Goal: Task Accomplishment & Management: Use online tool/utility

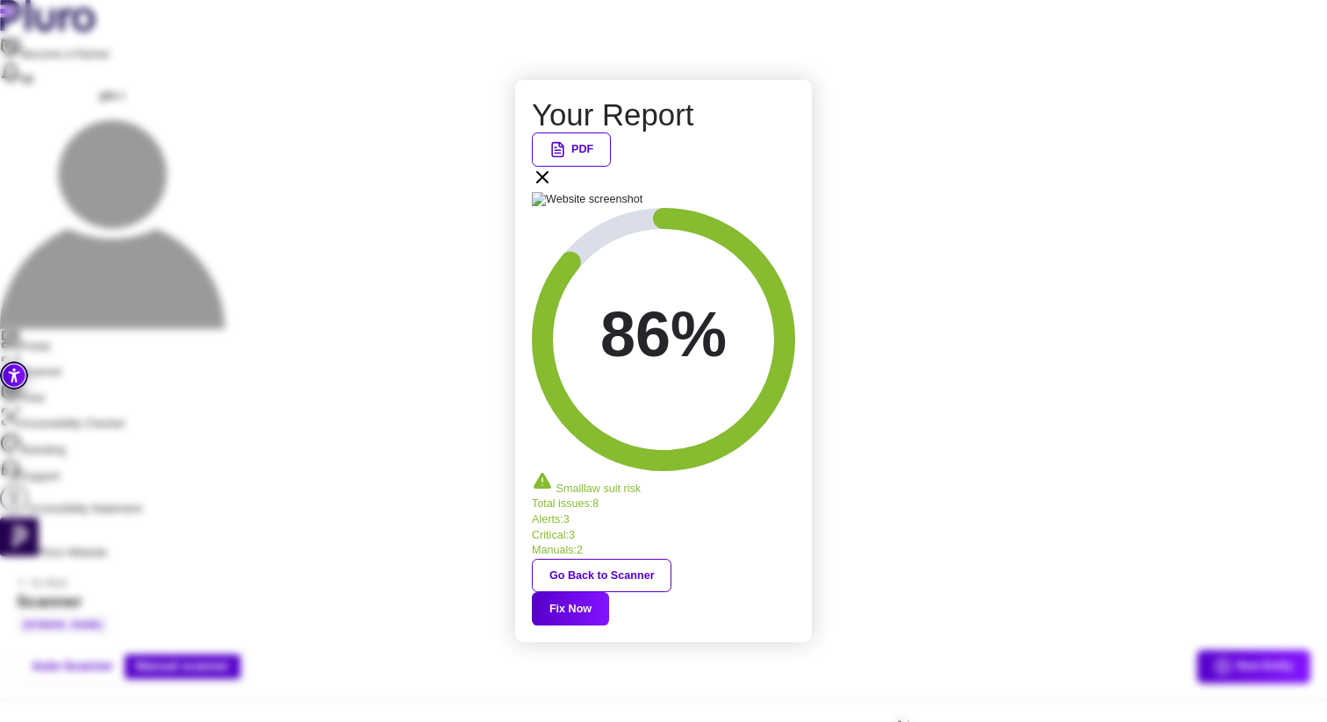
click at [609, 592] on button "Fix Now" at bounding box center [570, 608] width 77 height 33
click at [553, 188] on icon at bounding box center [542, 177] width 21 height 21
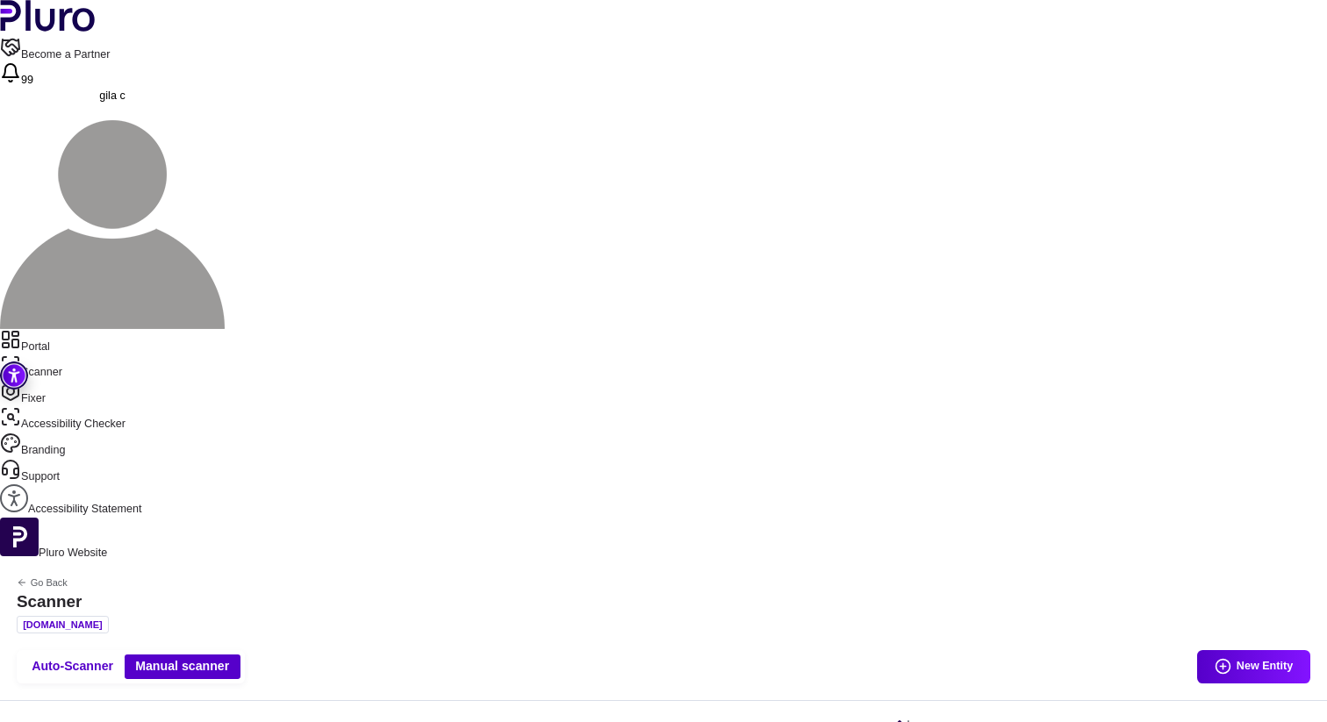
click at [66, 329] on aside "Portal Scanner Fixer Accessibility Checker Branding Support Accessibility State…" at bounding box center [663, 445] width 1327 height 233
click at [61, 329] on link "Portal" at bounding box center [663, 342] width 1327 height 26
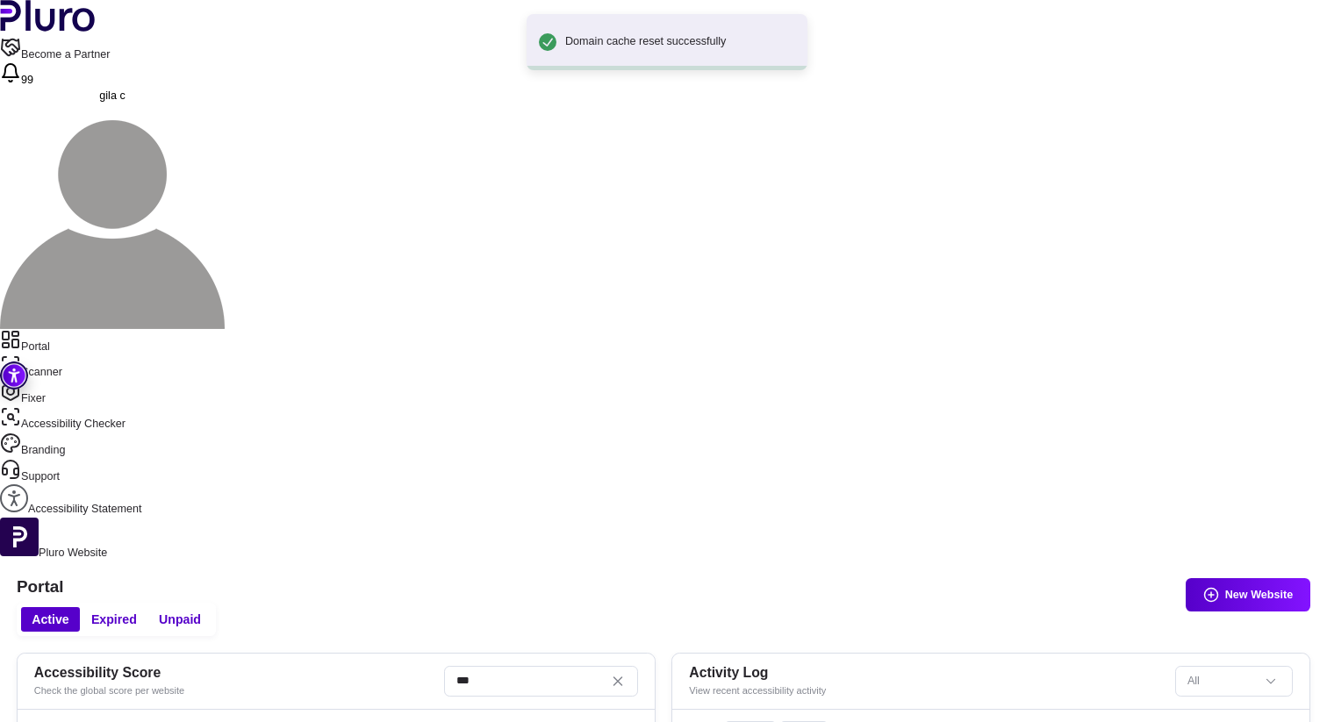
click at [70, 354] on link "Scanner" at bounding box center [663, 367] width 1327 height 26
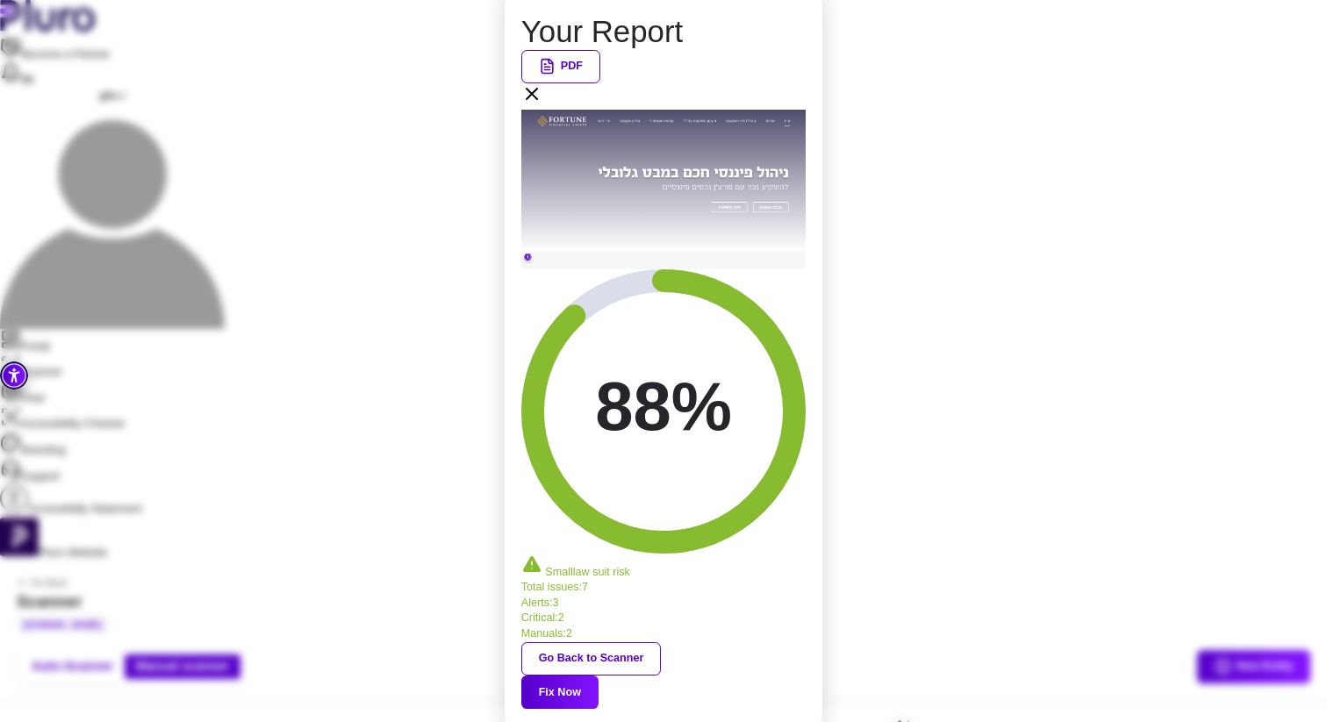
click at [542, 104] on icon at bounding box center [531, 93] width 21 height 21
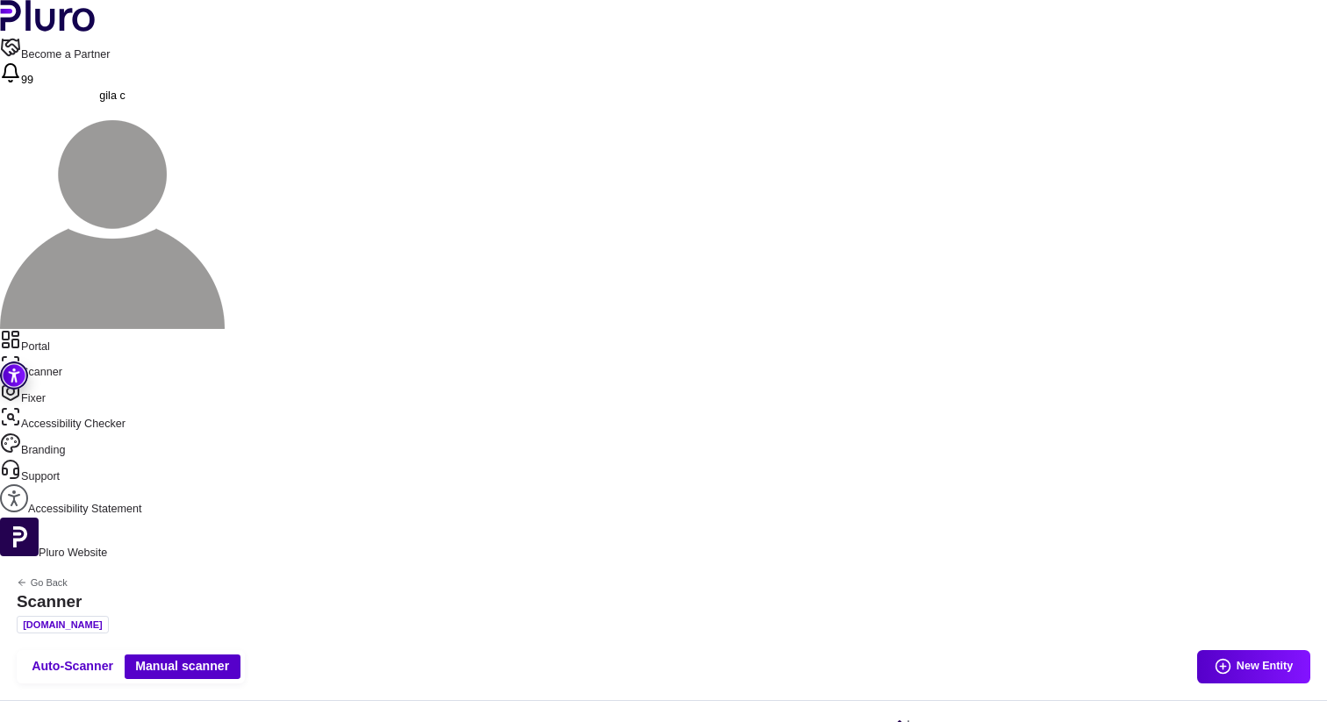
click at [75, 354] on link "Scanner" at bounding box center [663, 367] width 1327 height 26
click at [75, 329] on link "Portal" at bounding box center [663, 342] width 1327 height 26
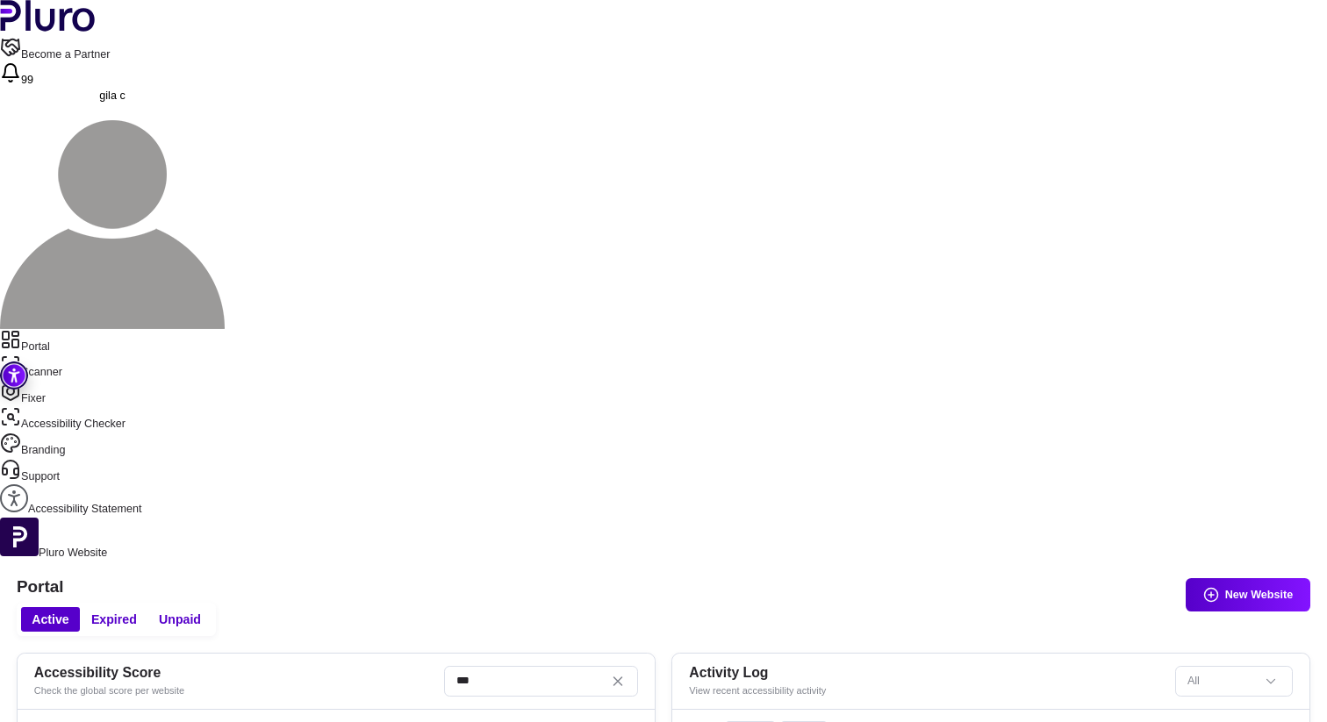
click at [65, 329] on link "Portal" at bounding box center [663, 342] width 1327 height 26
click at [72, 329] on link "Portal" at bounding box center [663, 342] width 1327 height 26
click at [69, 354] on link "Scanner" at bounding box center [663, 367] width 1327 height 26
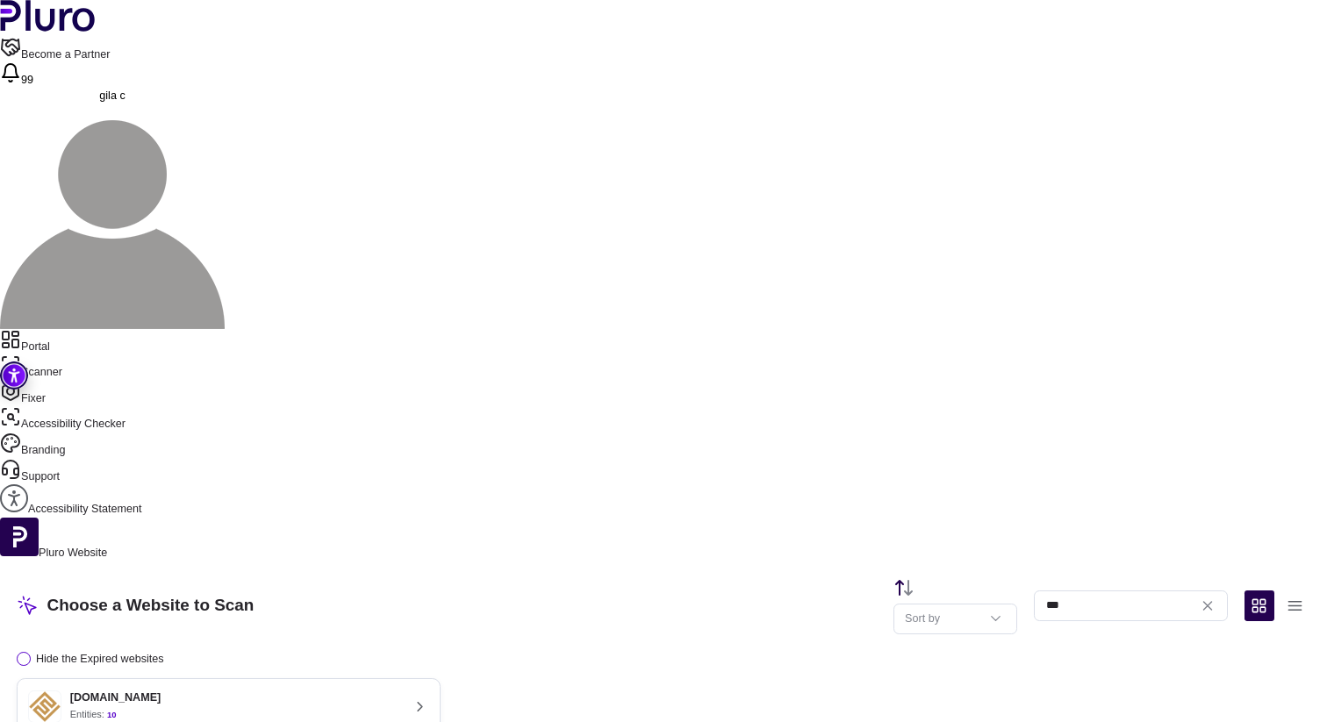
click at [48, 329] on nav "Portal Scanner Fixer Accessibility Checker Branding Support Accessibility State…" at bounding box center [663, 423] width 1327 height 189
click at [47, 381] on link "Fixer" at bounding box center [663, 394] width 1327 height 26
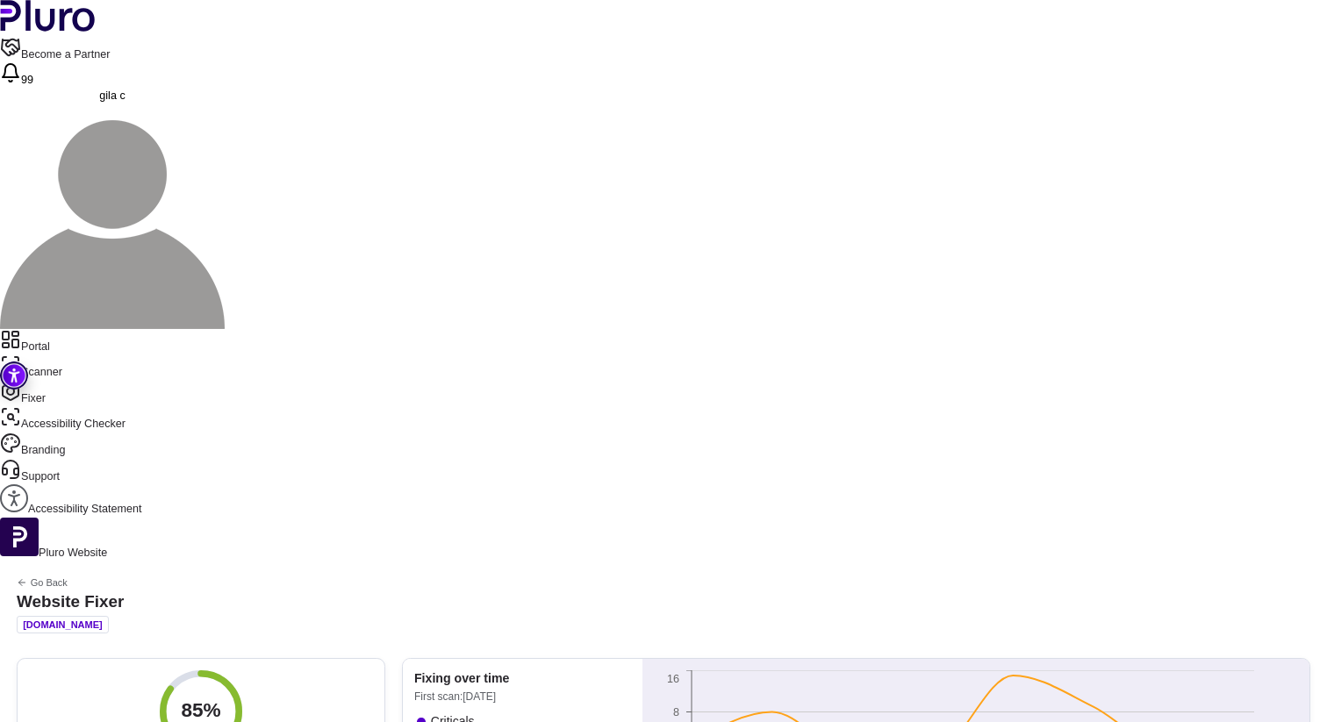
click at [99, 329] on link "Portal" at bounding box center [663, 342] width 1327 height 26
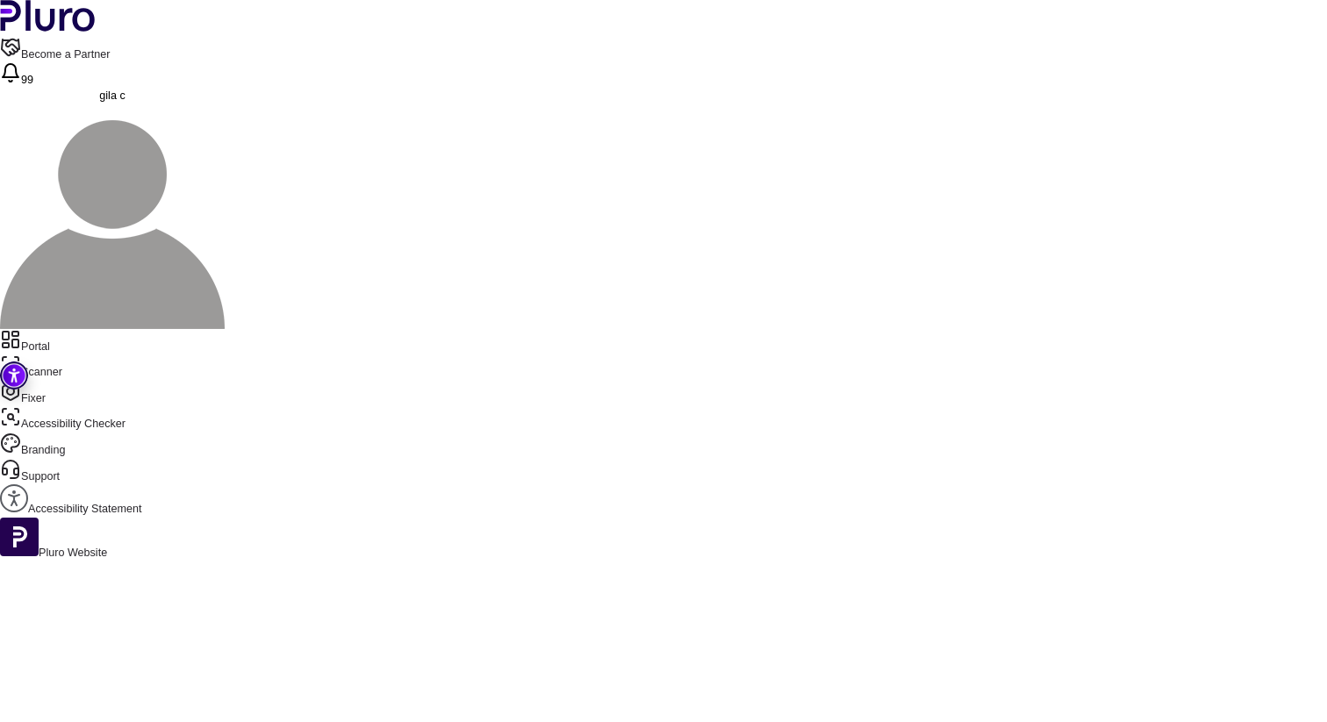
click at [86, 354] on link "Scanner" at bounding box center [663, 367] width 1327 height 26
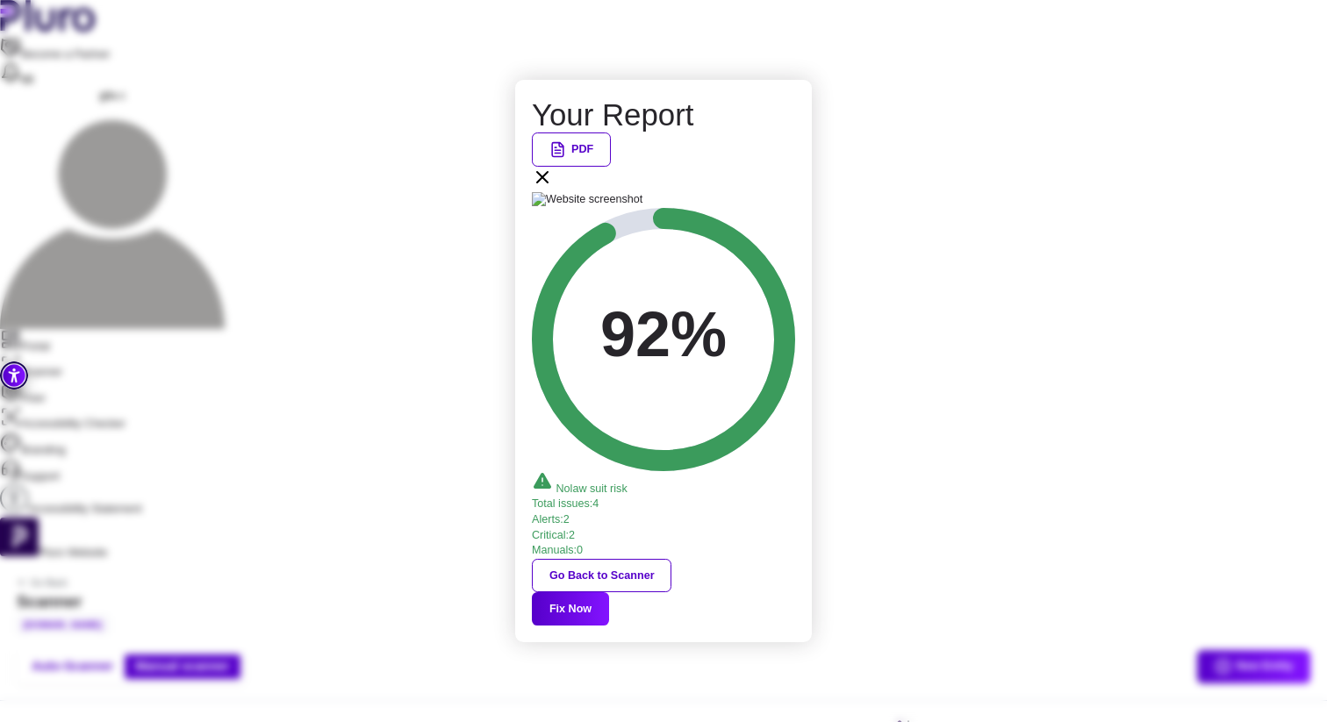
click at [553, 188] on icon at bounding box center [542, 177] width 21 height 21
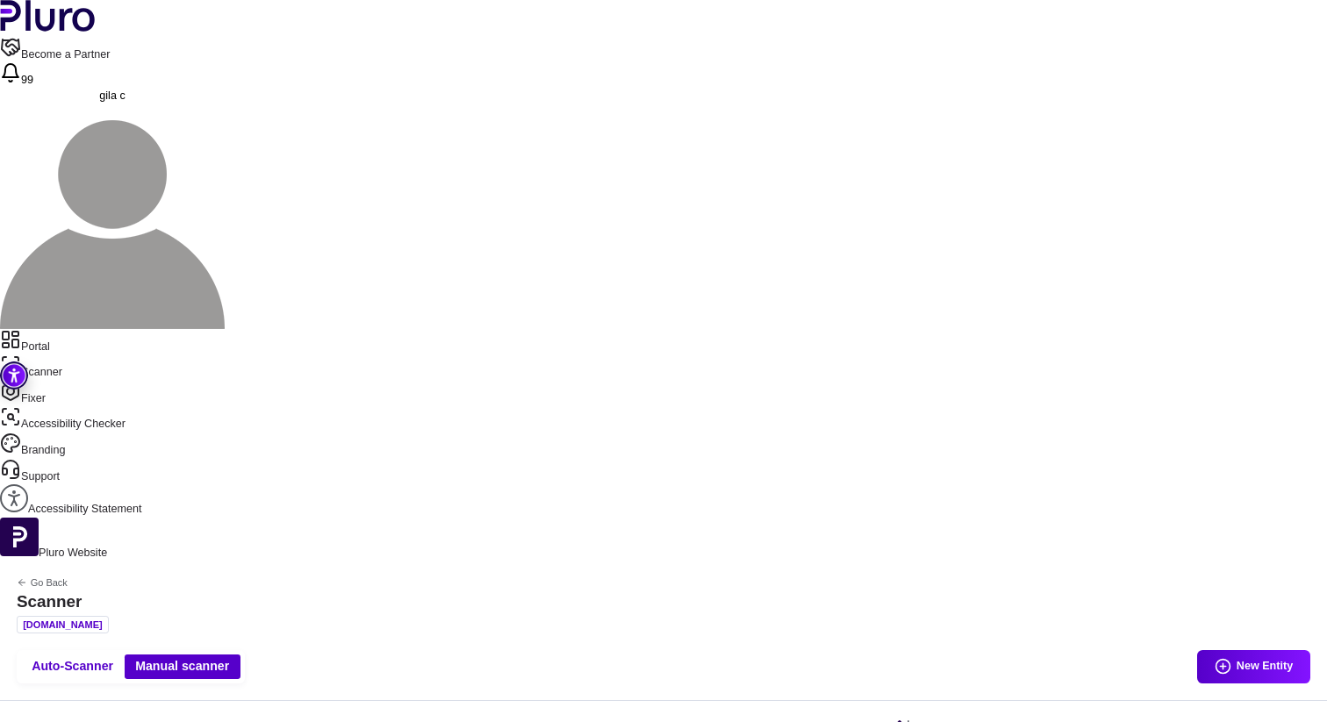
click at [83, 329] on link "Portal" at bounding box center [663, 342] width 1327 height 26
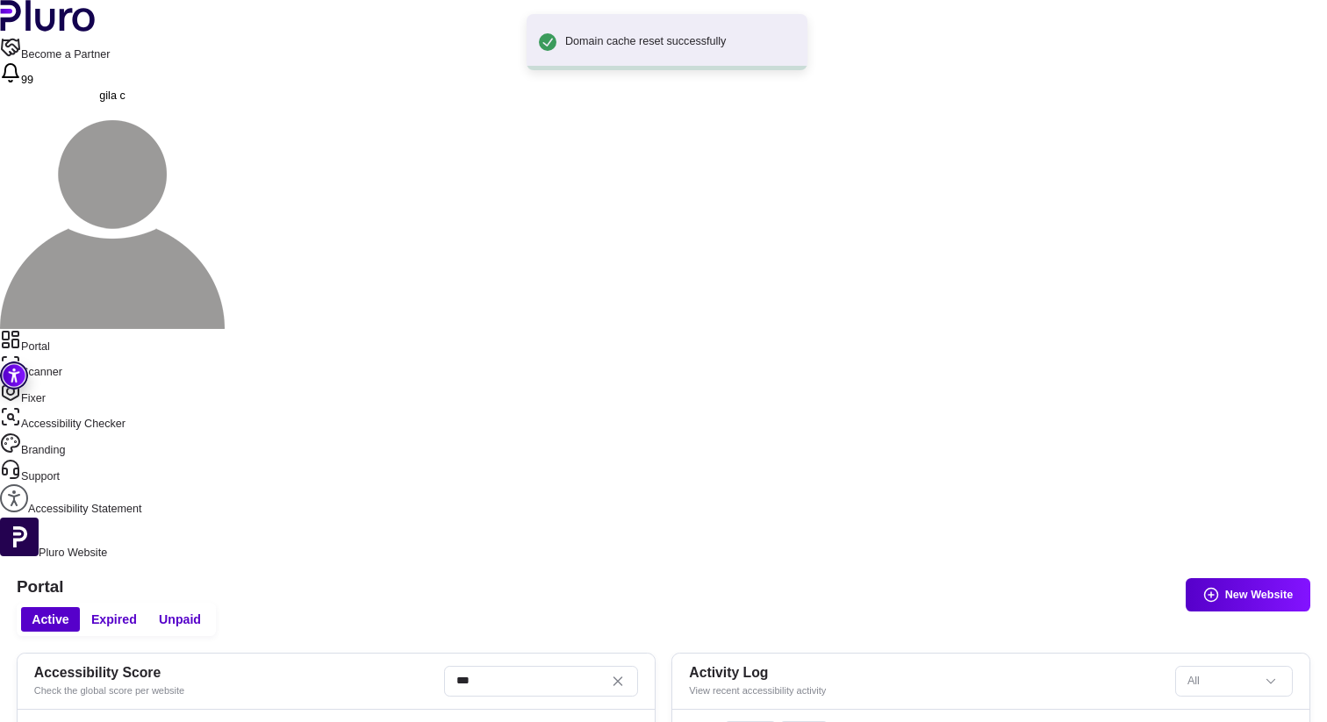
click at [75, 354] on link "Scanner" at bounding box center [663, 367] width 1327 height 26
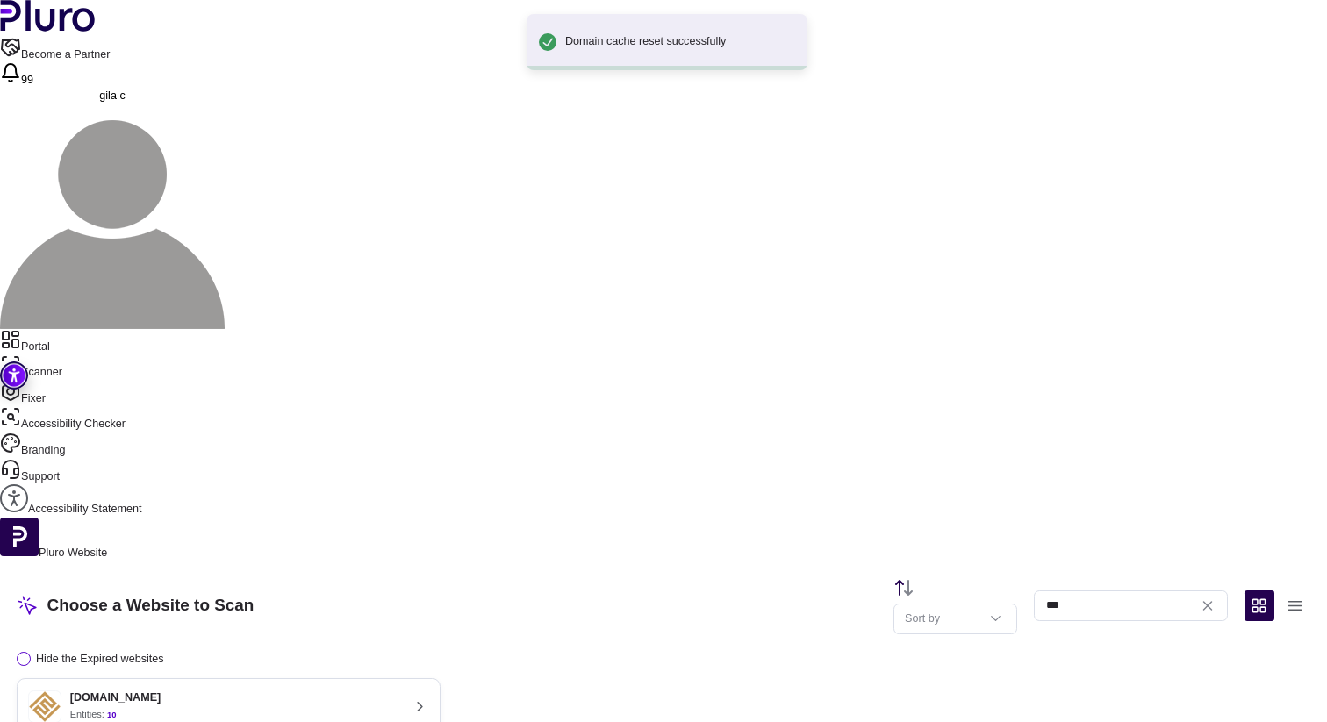
click at [68, 381] on link "Fixer" at bounding box center [663, 394] width 1327 height 26
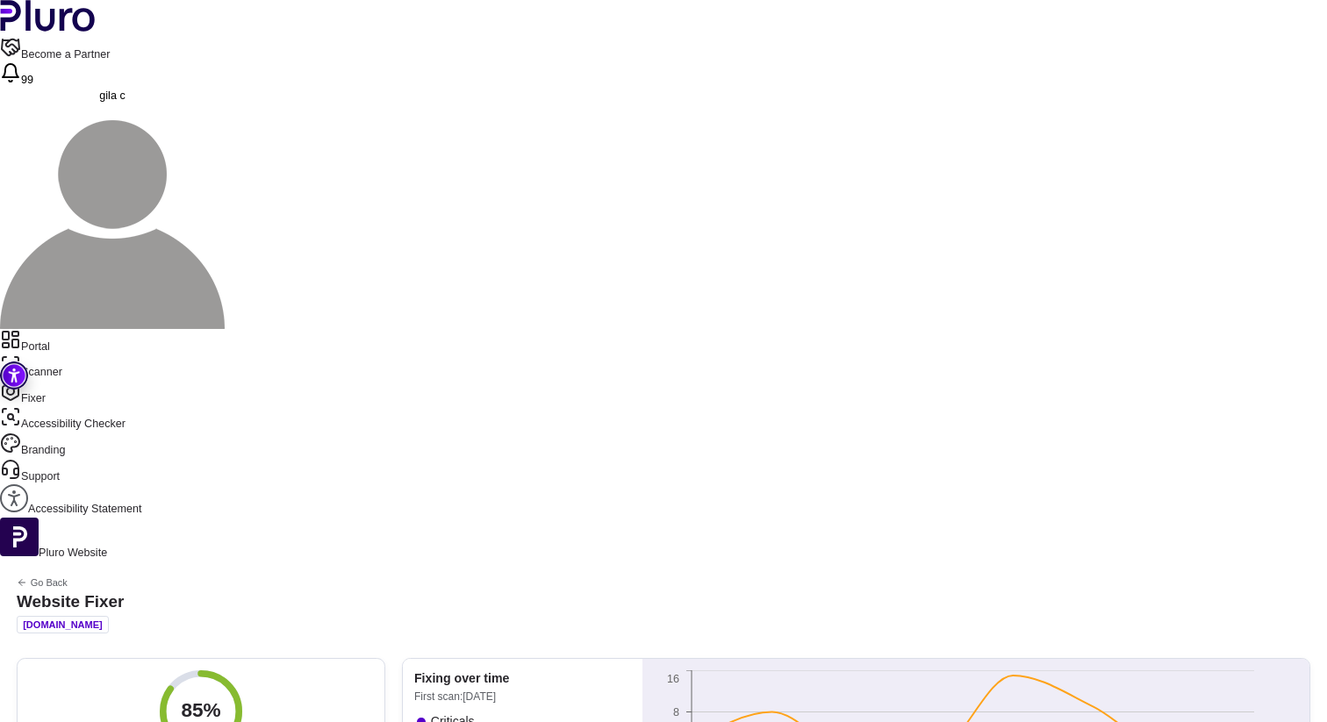
click at [21, 354] on icon "Sidebar menu" at bounding box center [10, 364] width 21 height 21
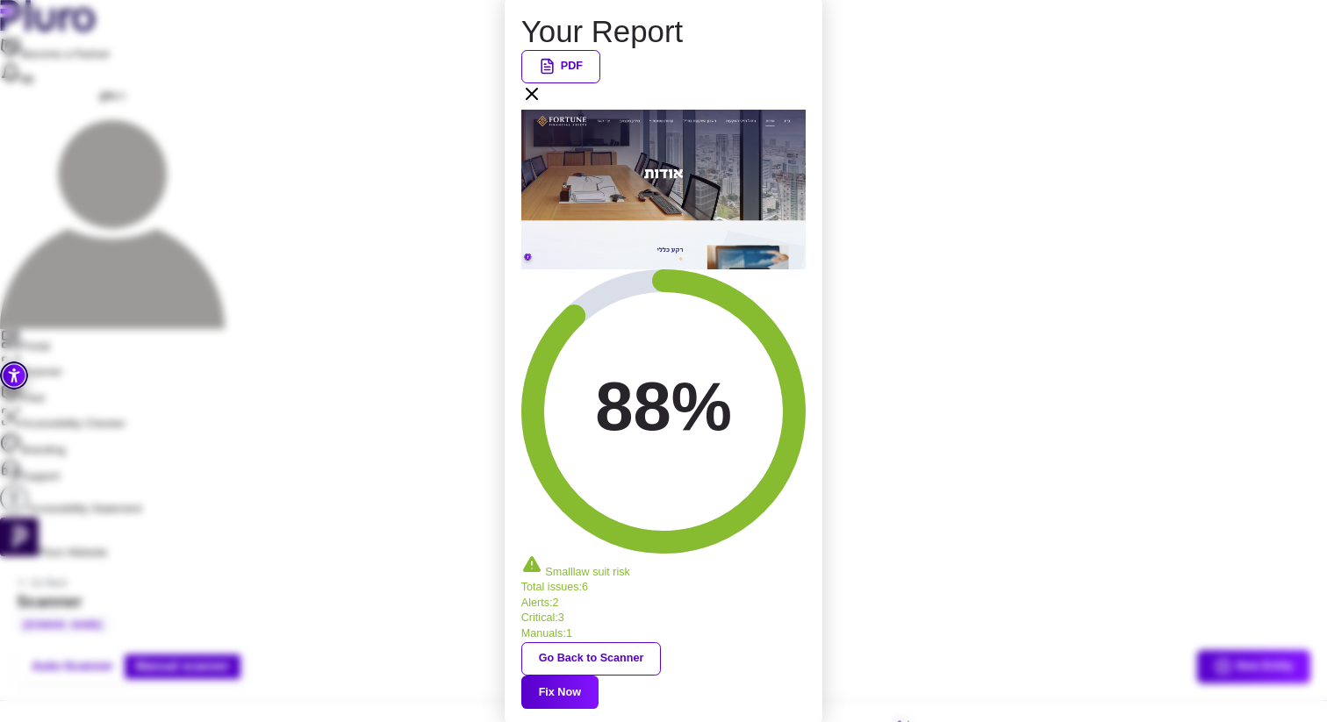
click at [542, 104] on icon at bounding box center [531, 93] width 21 height 21
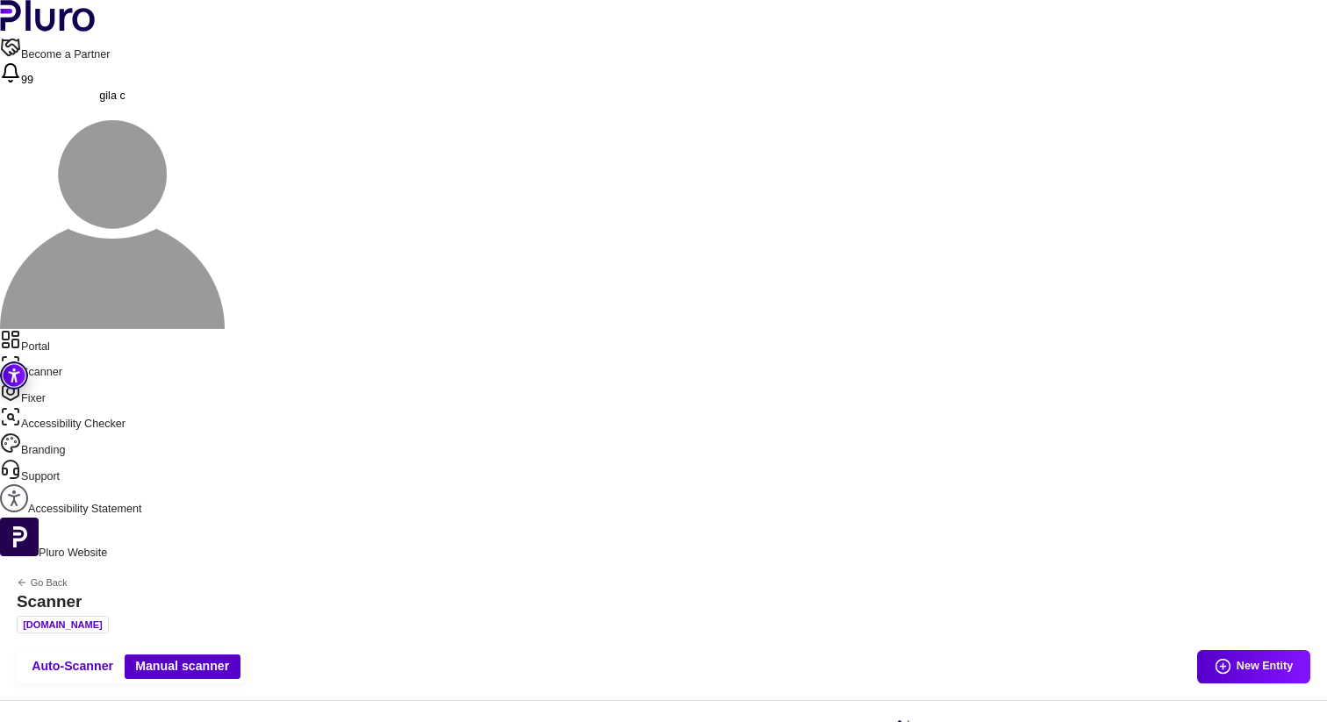
click at [80, 329] on link "Portal" at bounding box center [663, 342] width 1327 height 26
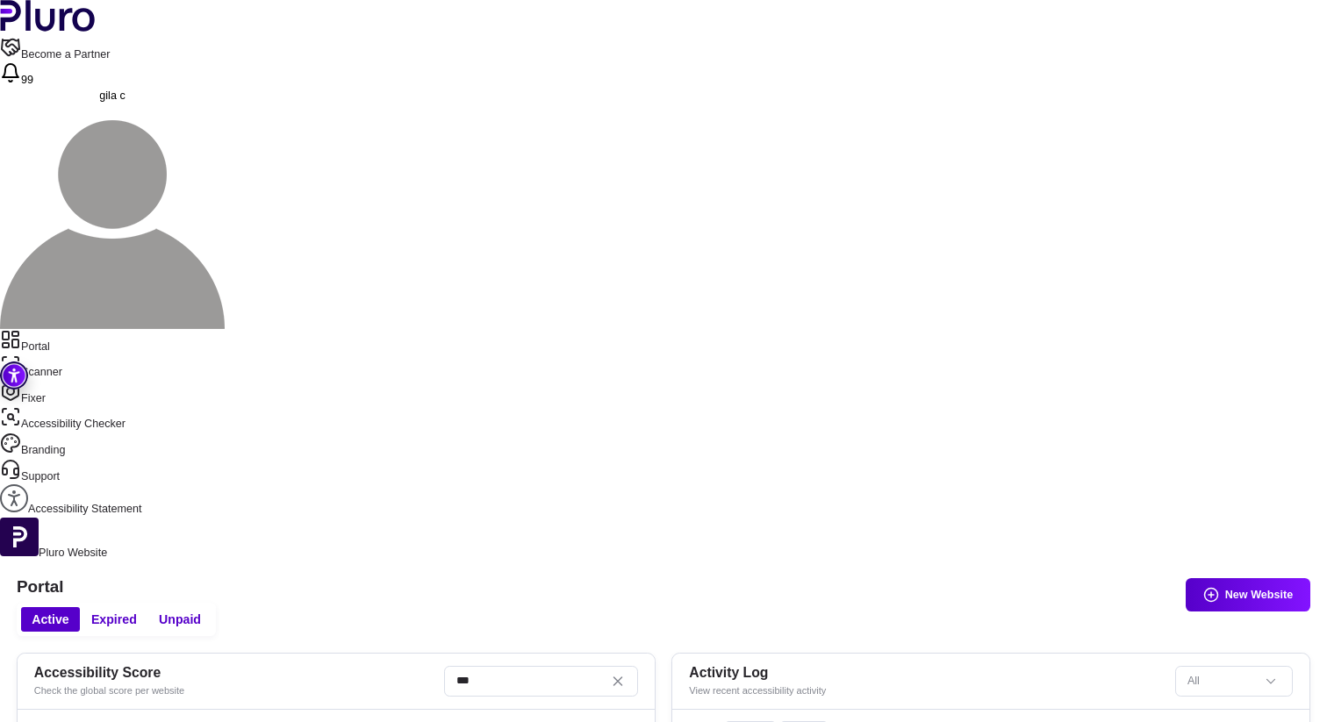
click at [76, 381] on link "Fixer" at bounding box center [663, 394] width 1327 height 26
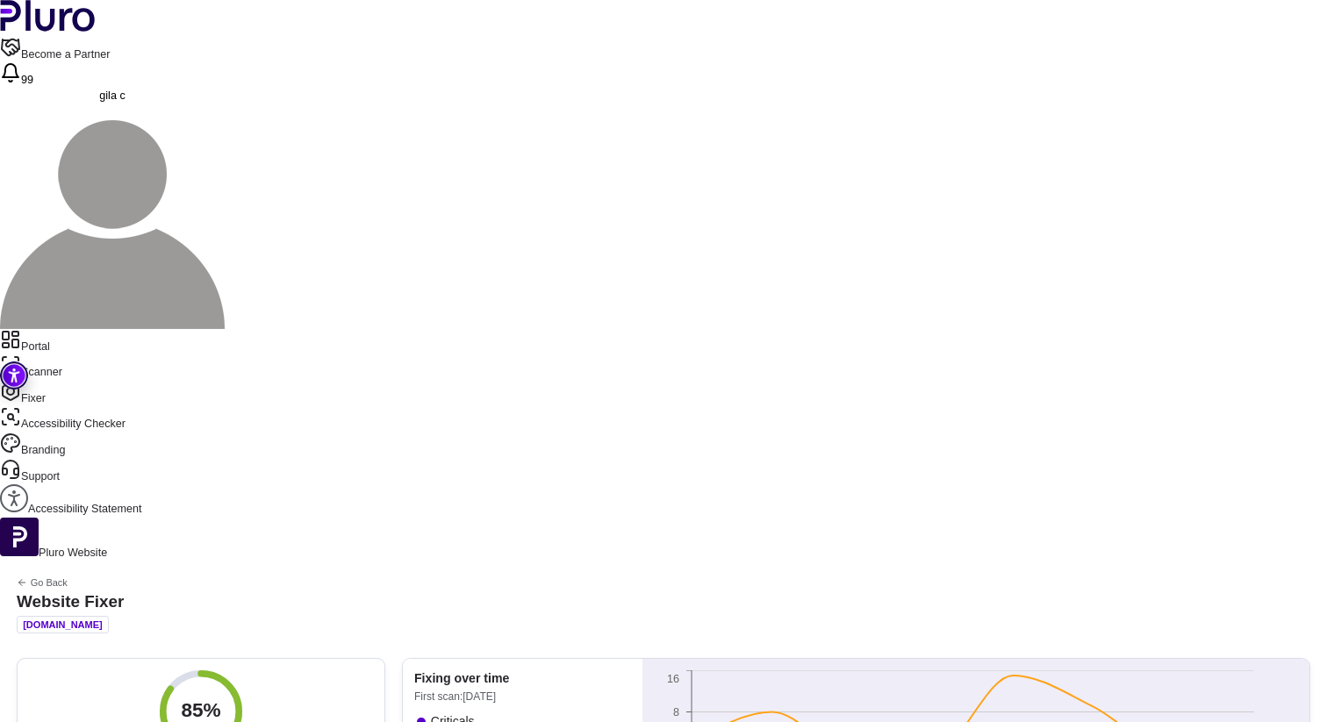
click at [75, 354] on link "Scanner" at bounding box center [663, 367] width 1327 height 26
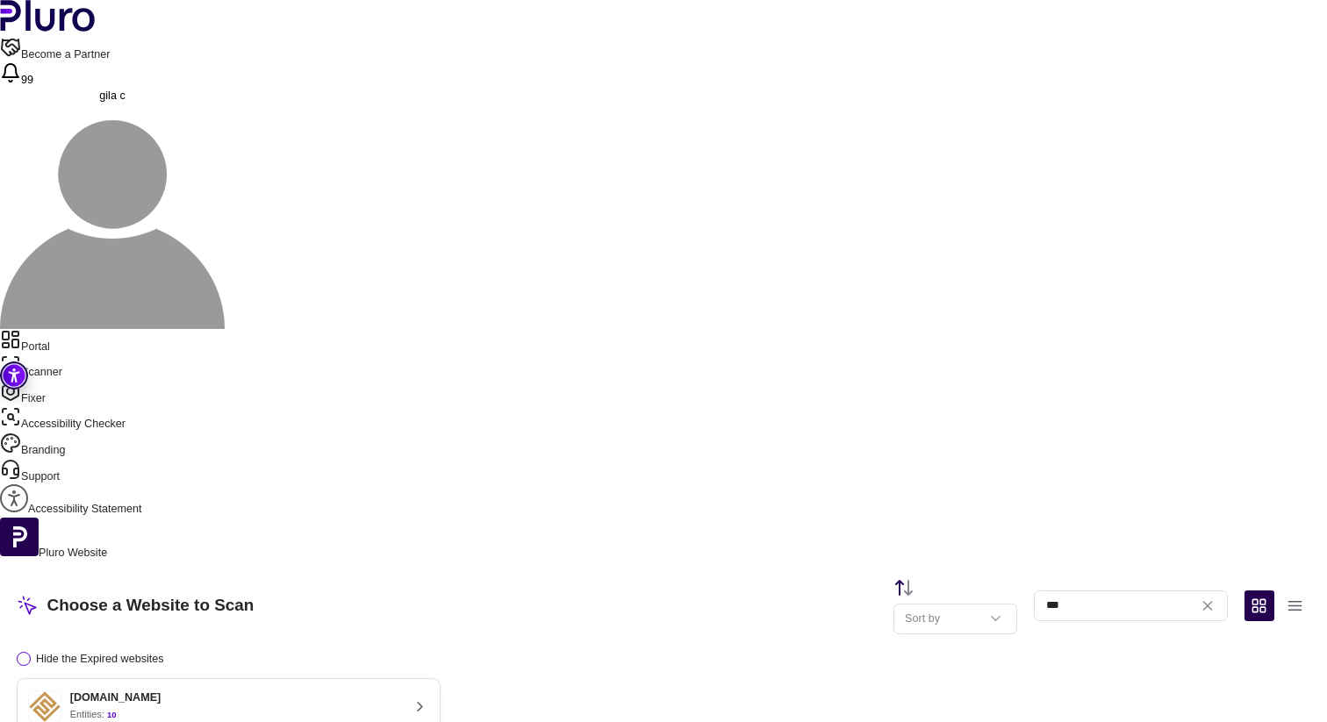
click at [397, 562] on div "Choose a Website to Scan Sort by *** Hide the Expired websites [DOMAIN_NAME] En…" at bounding box center [663, 682] width 1327 height 240
click at [400, 690] on div "[DOMAIN_NAME] Entities: 10" at bounding box center [214, 706] width 372 height 33
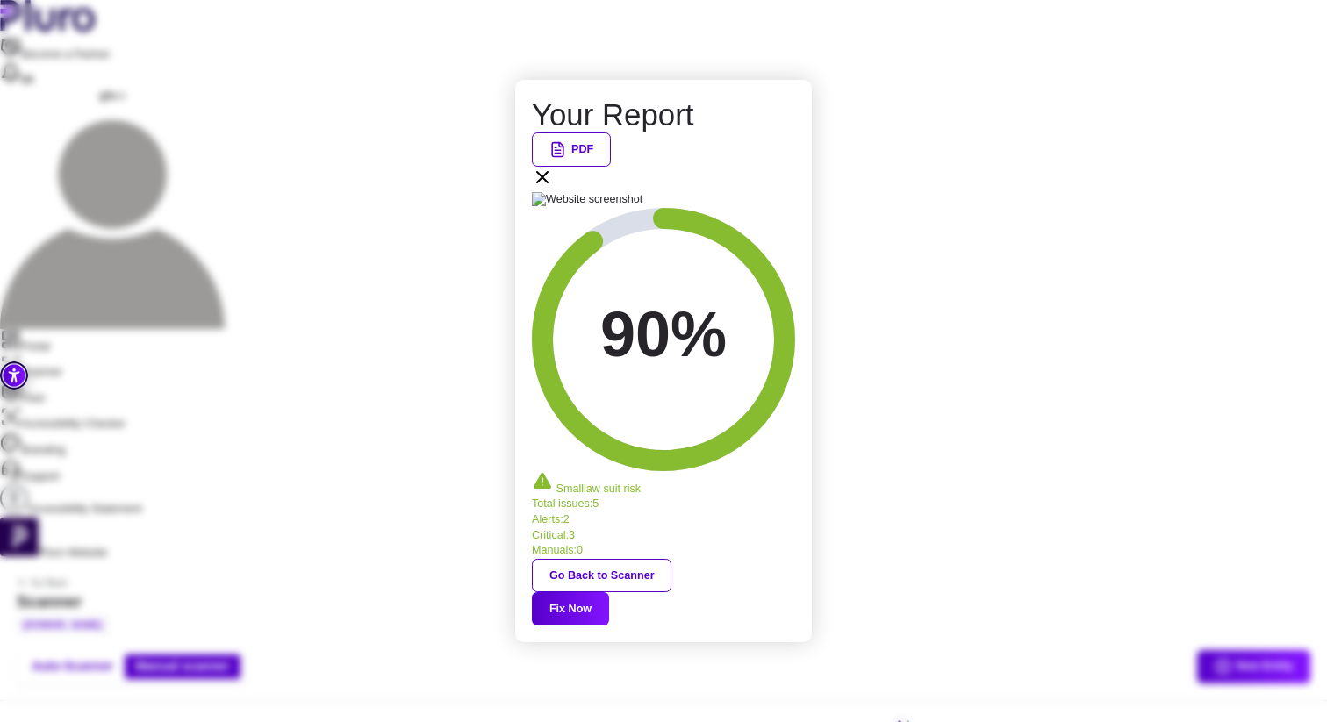
click at [553, 188] on icon at bounding box center [542, 177] width 21 height 21
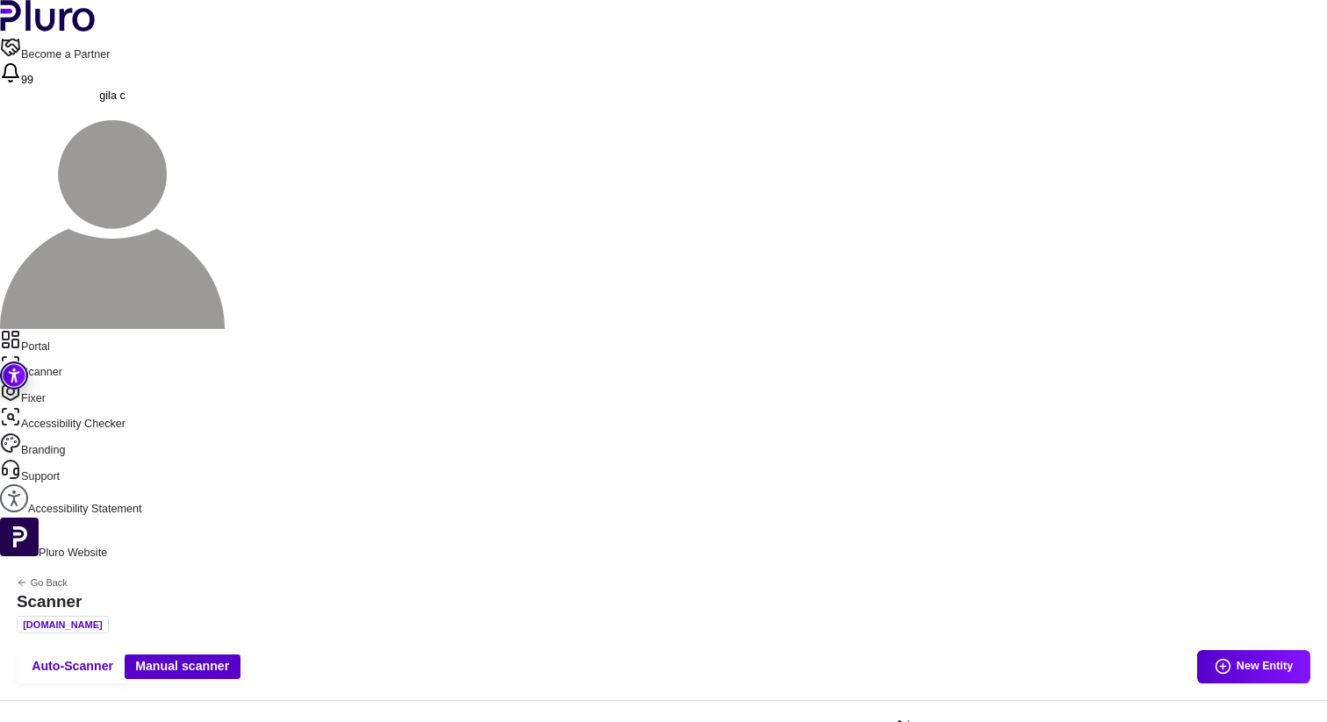
click at [80, 329] on link "Portal" at bounding box center [663, 342] width 1327 height 26
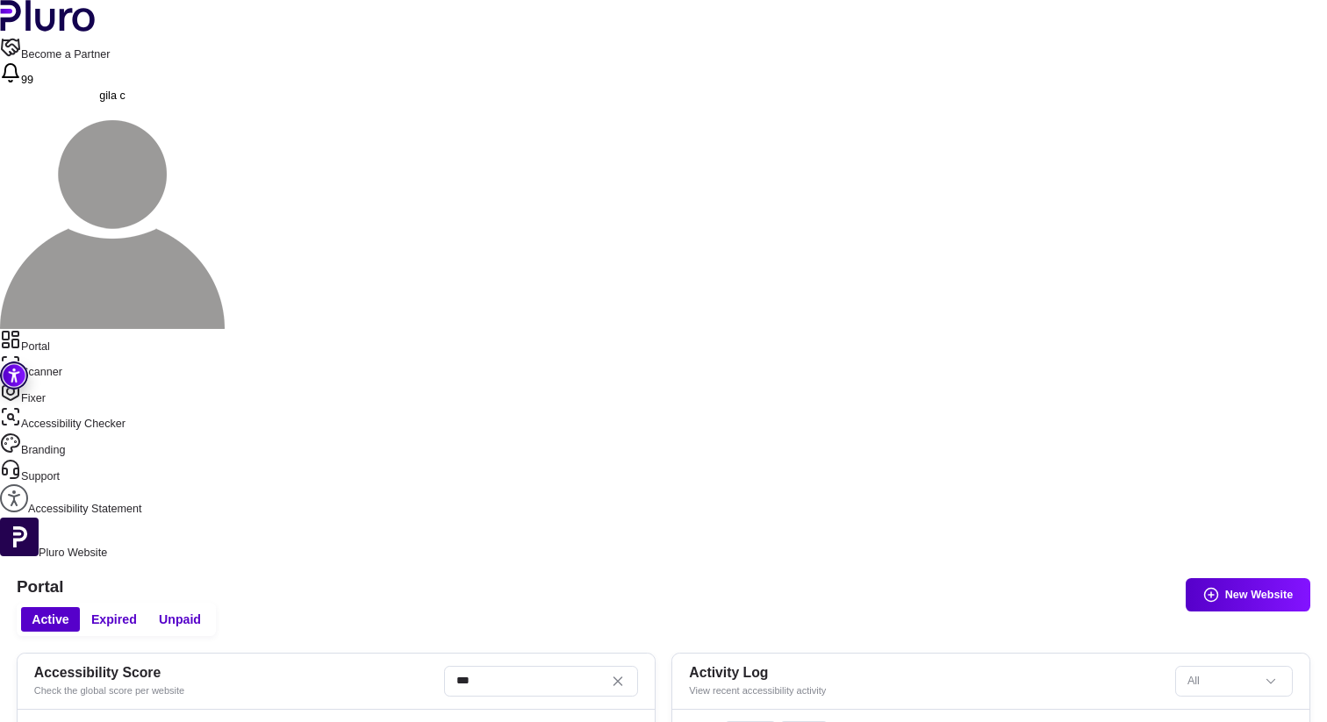
scroll to position [259, 0]
click at [97, 354] on link "Scanner" at bounding box center [663, 367] width 1327 height 26
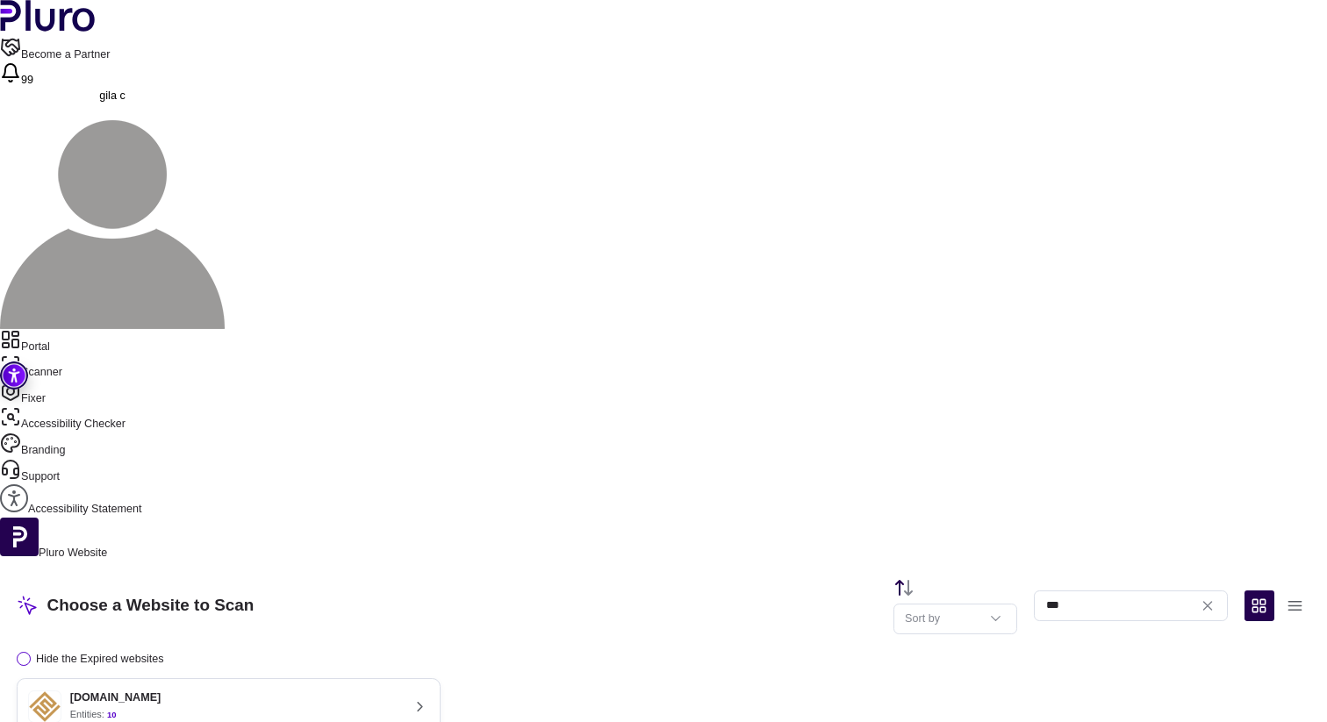
click at [90, 329] on nav "Portal Scanner Fixer Accessibility Checker Branding Support Accessibility State…" at bounding box center [663, 423] width 1327 height 189
click at [82, 381] on link "Fixer" at bounding box center [663, 394] width 1327 height 26
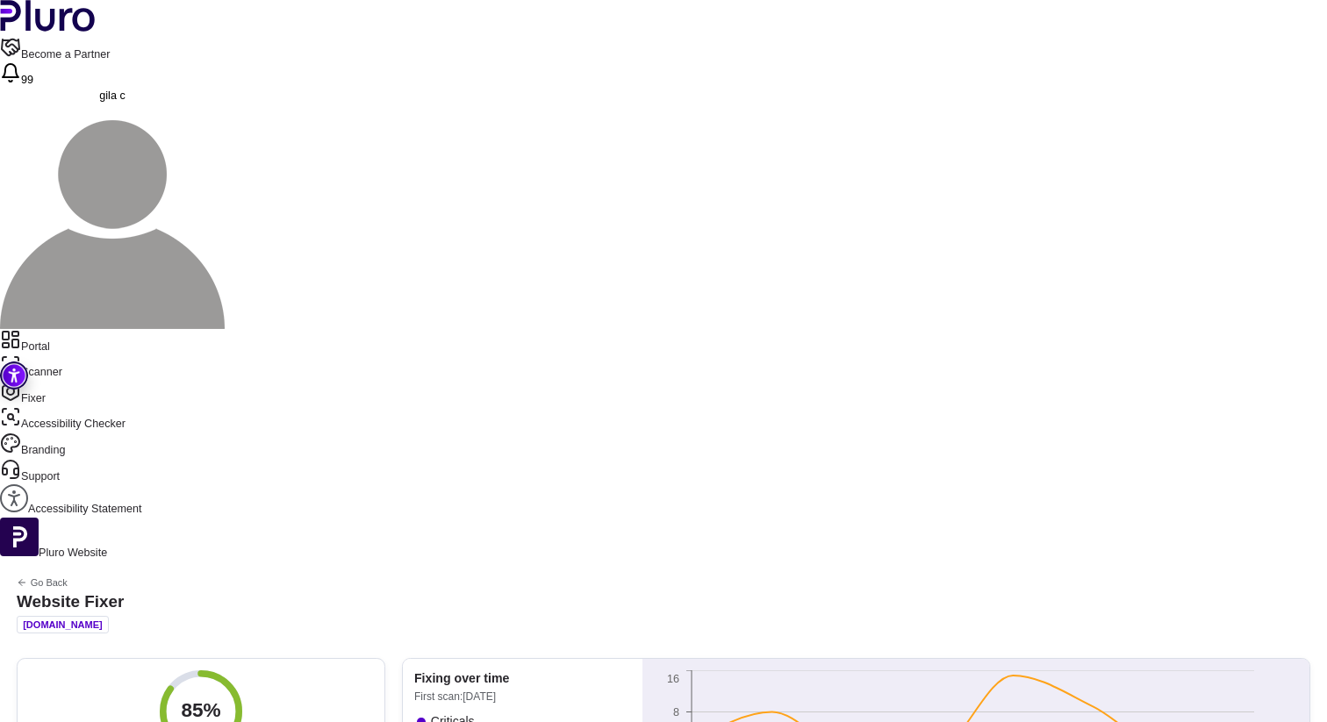
click at [78, 354] on link "Scanner" at bounding box center [663, 367] width 1327 height 26
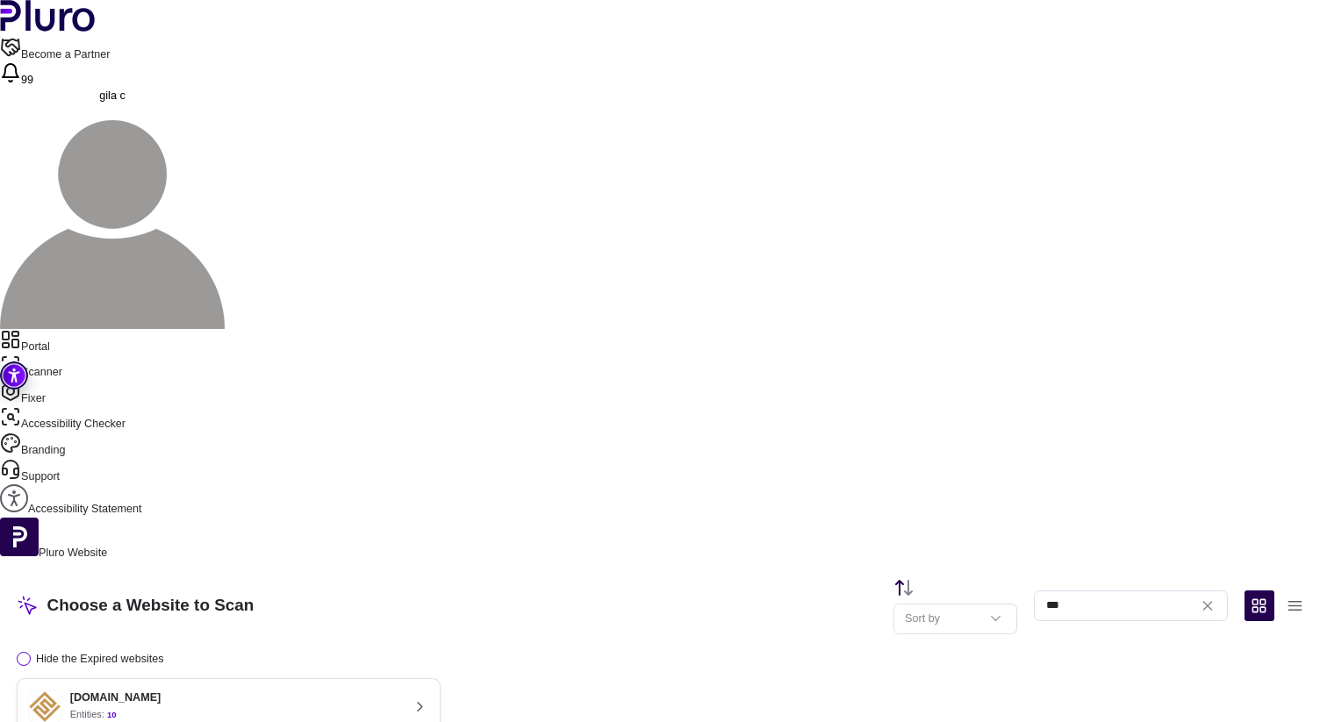
click at [337, 678] on button "[DOMAIN_NAME] Entities: 10 Last scan : [DATE] Next scan : n/a Entities Availabl…" at bounding box center [229, 731] width 424 height 106
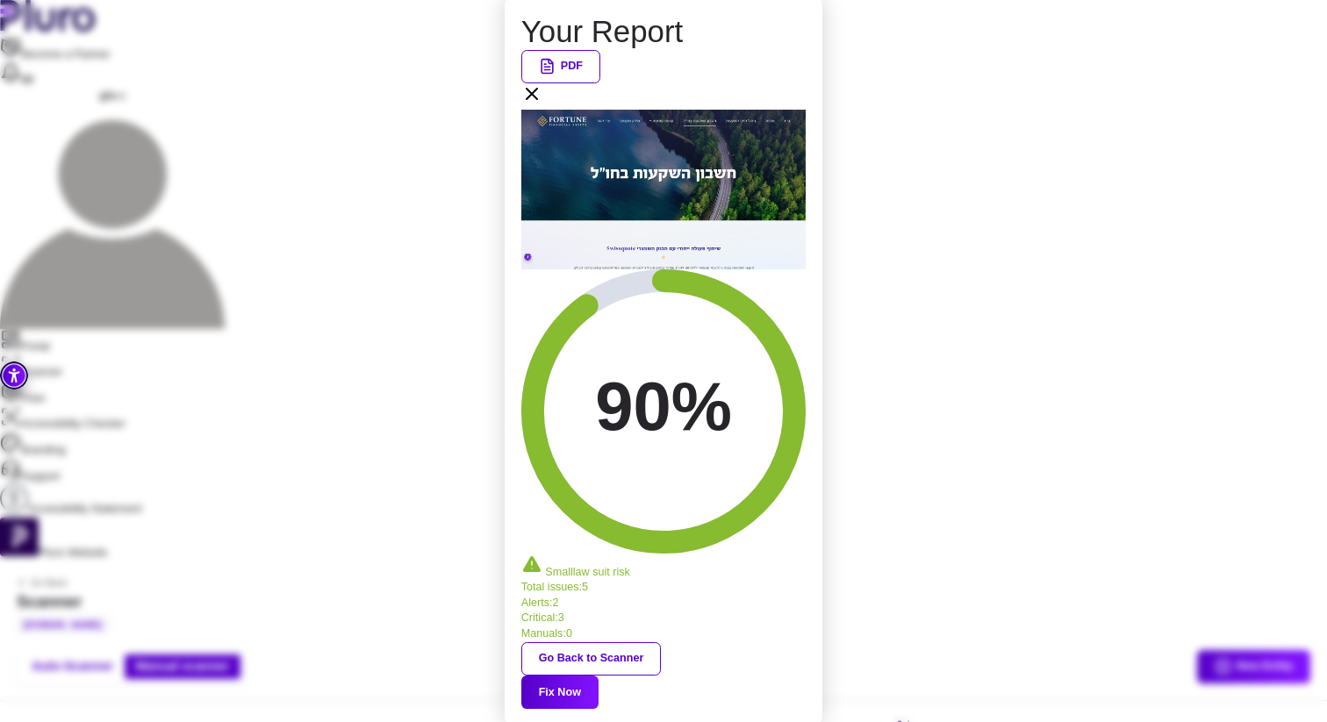
click at [542, 104] on icon at bounding box center [531, 93] width 21 height 21
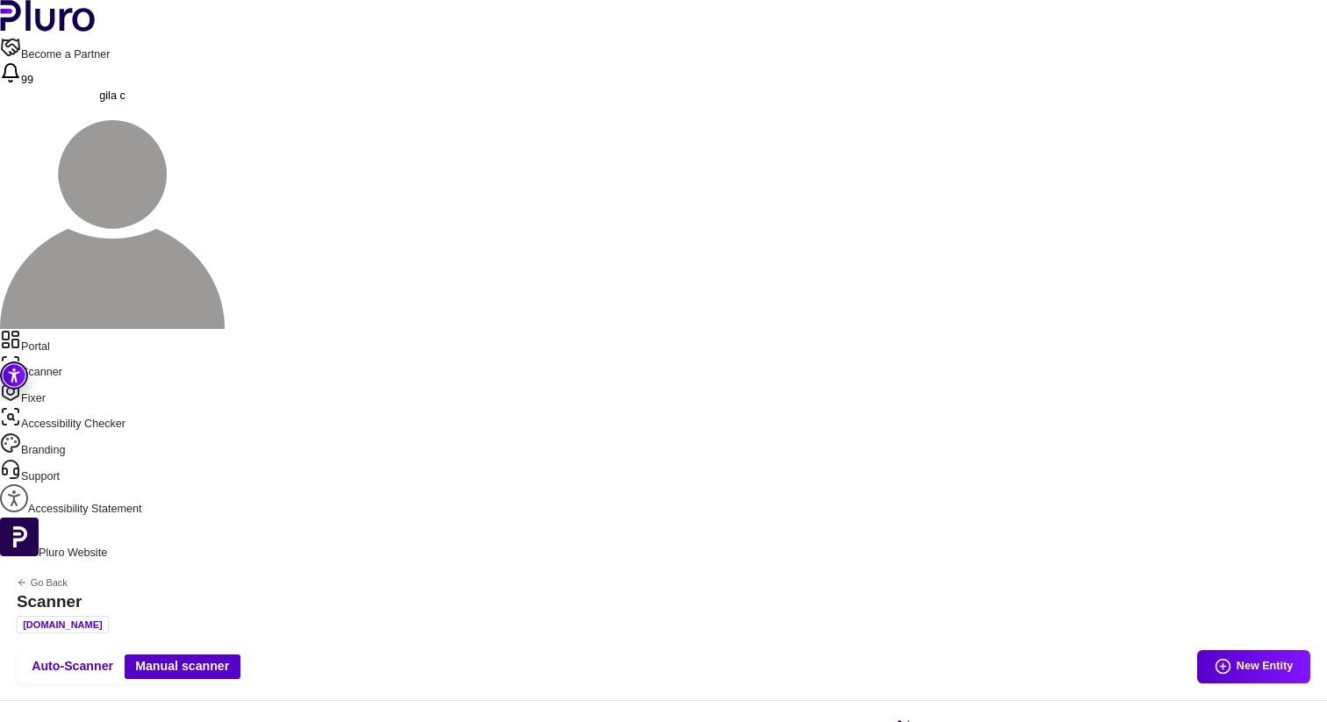
click at [106, 329] on link "Portal" at bounding box center [663, 342] width 1327 height 26
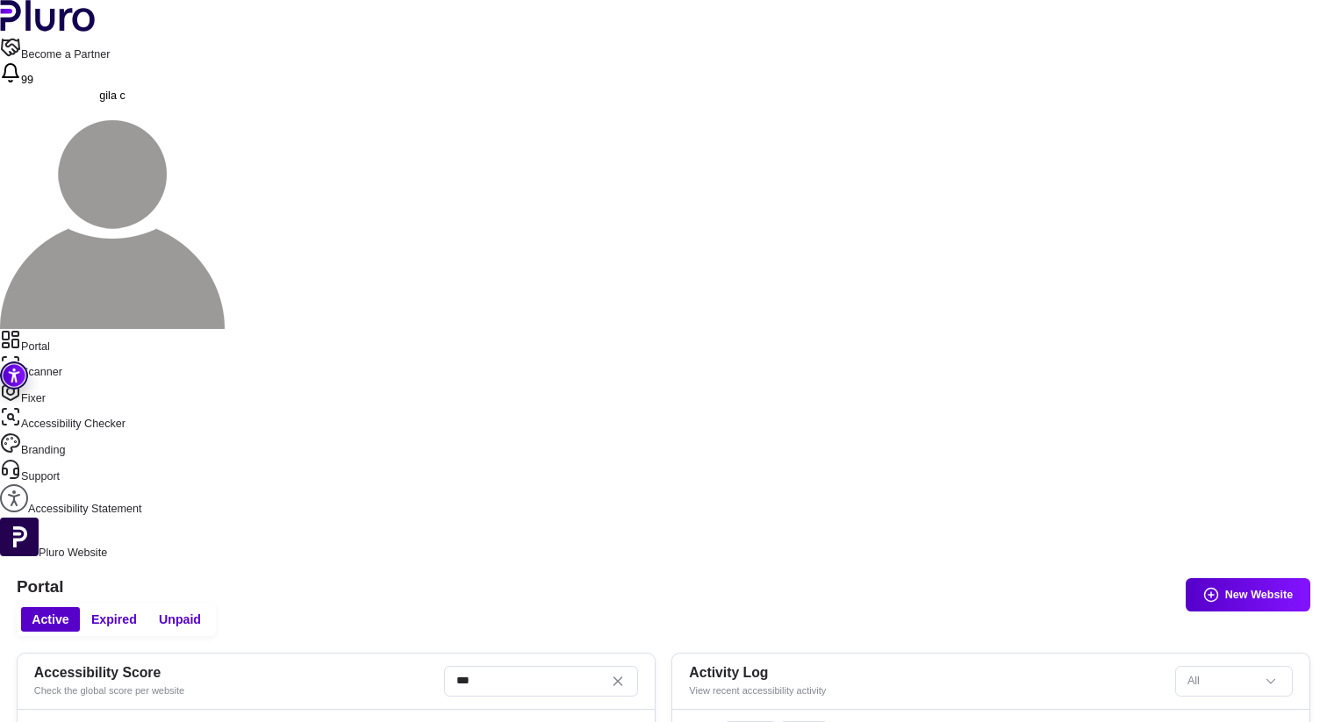
scroll to position [582, 0]
click at [89, 354] on link "Scanner" at bounding box center [663, 367] width 1327 height 26
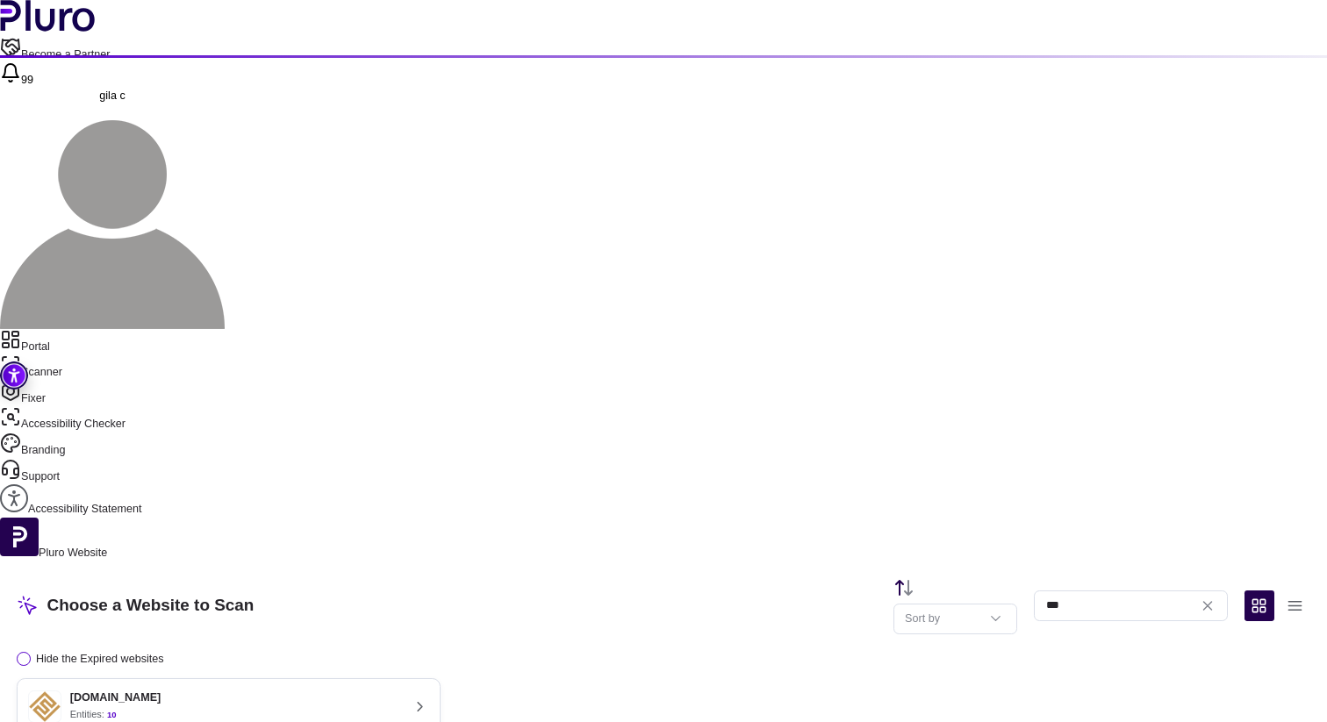
click at [74, 381] on link "Fixer" at bounding box center [663, 394] width 1327 height 26
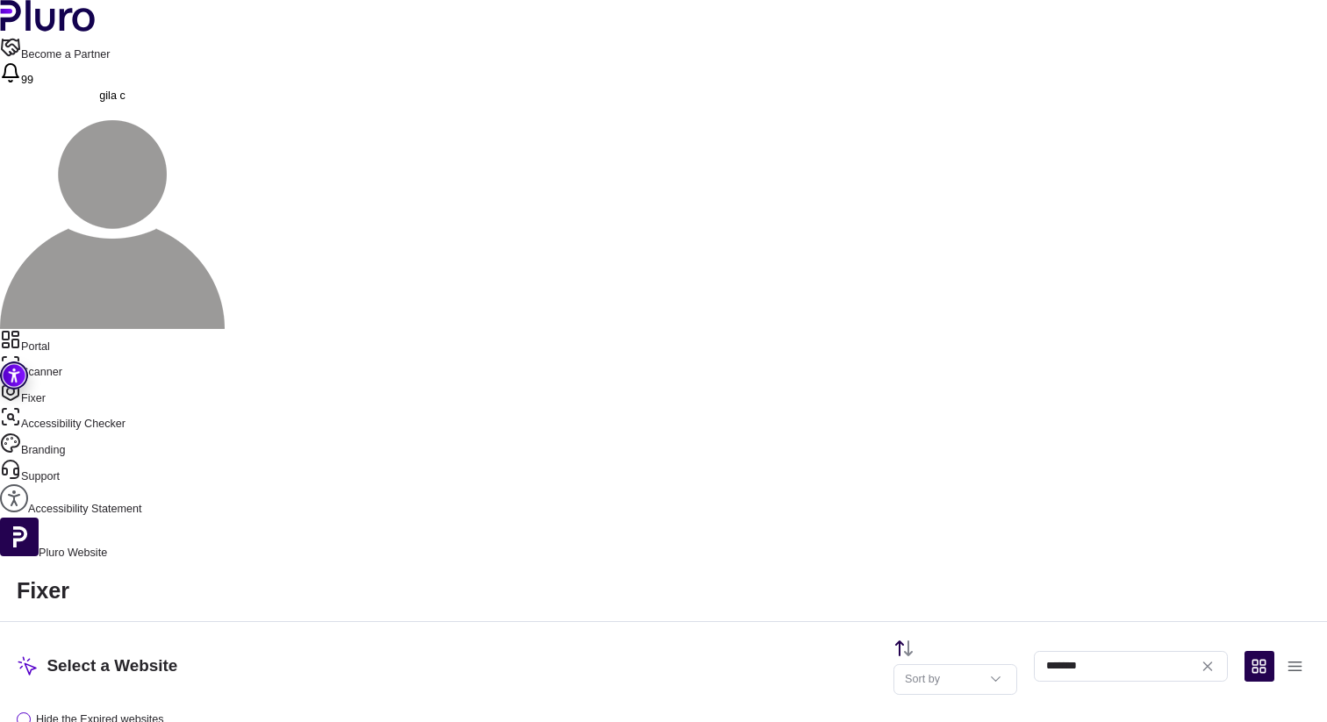
click at [390, 562] on div "Fixer Select a Website Sort by ******* Hide the Expired websites 86% [DOMAIN_NA…" at bounding box center [663, 706] width 1327 height 289
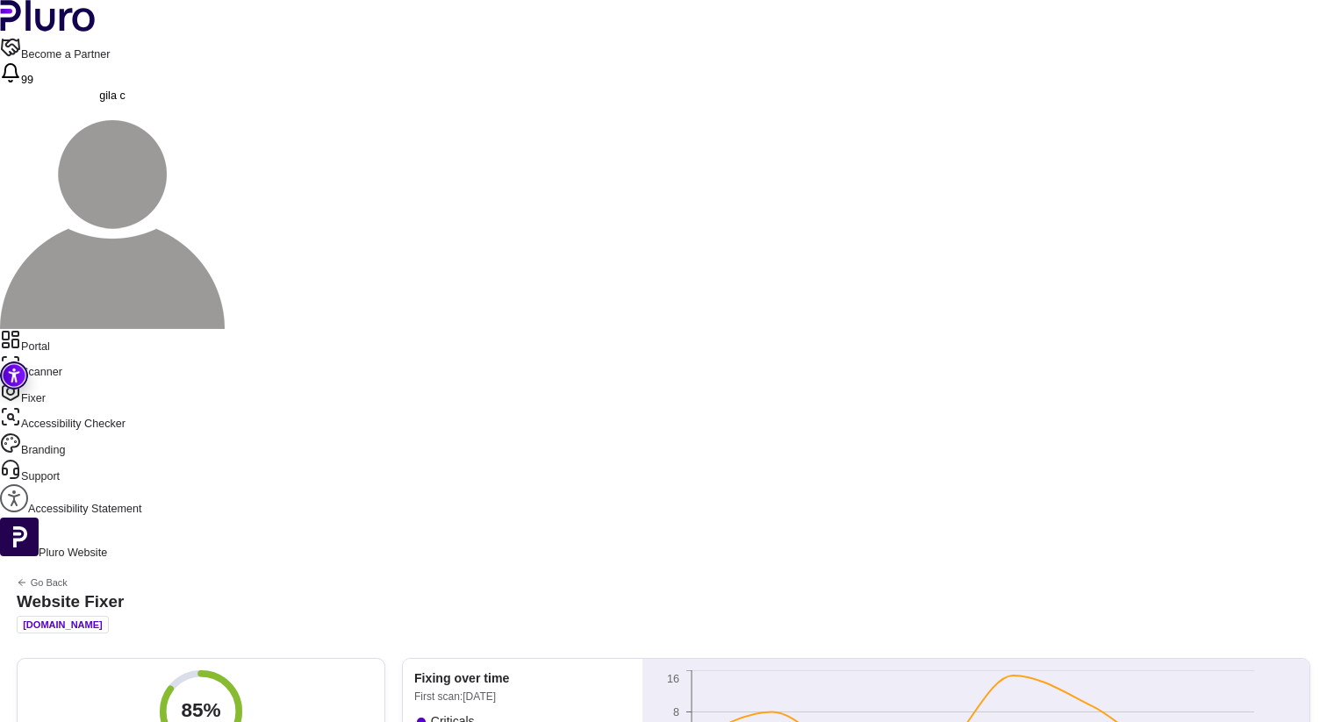
click at [56, 354] on link "Scanner" at bounding box center [663, 367] width 1327 height 26
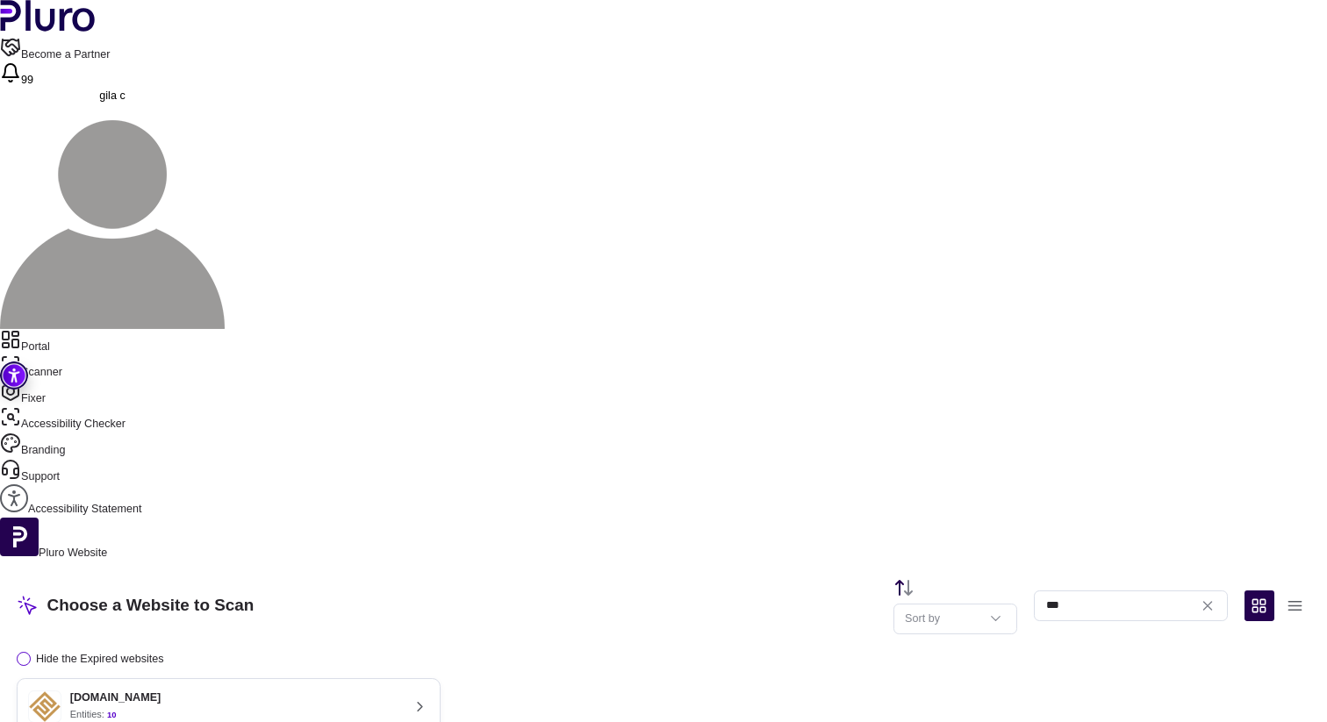
click at [400, 690] on div "[DOMAIN_NAME] Entities: 10" at bounding box center [214, 706] width 372 height 33
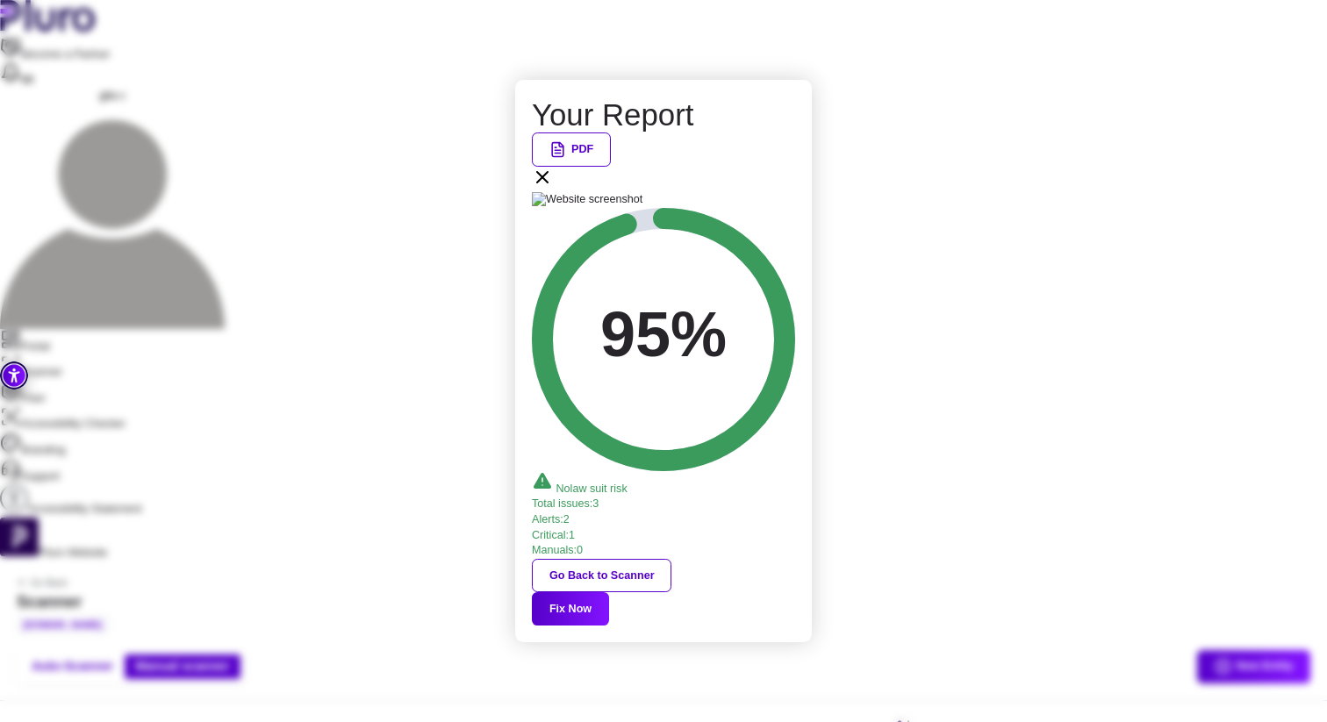
click at [553, 188] on icon at bounding box center [542, 177] width 21 height 21
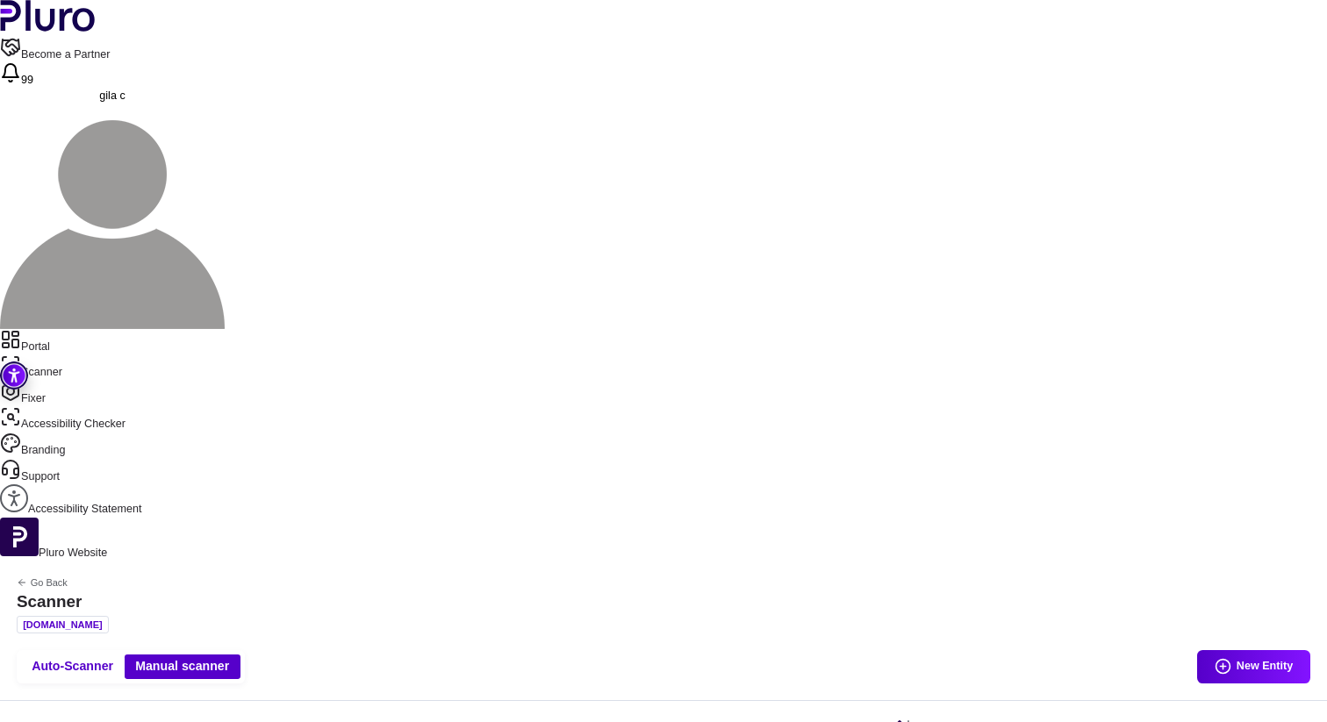
click at [91, 329] on link "Portal" at bounding box center [663, 342] width 1327 height 26
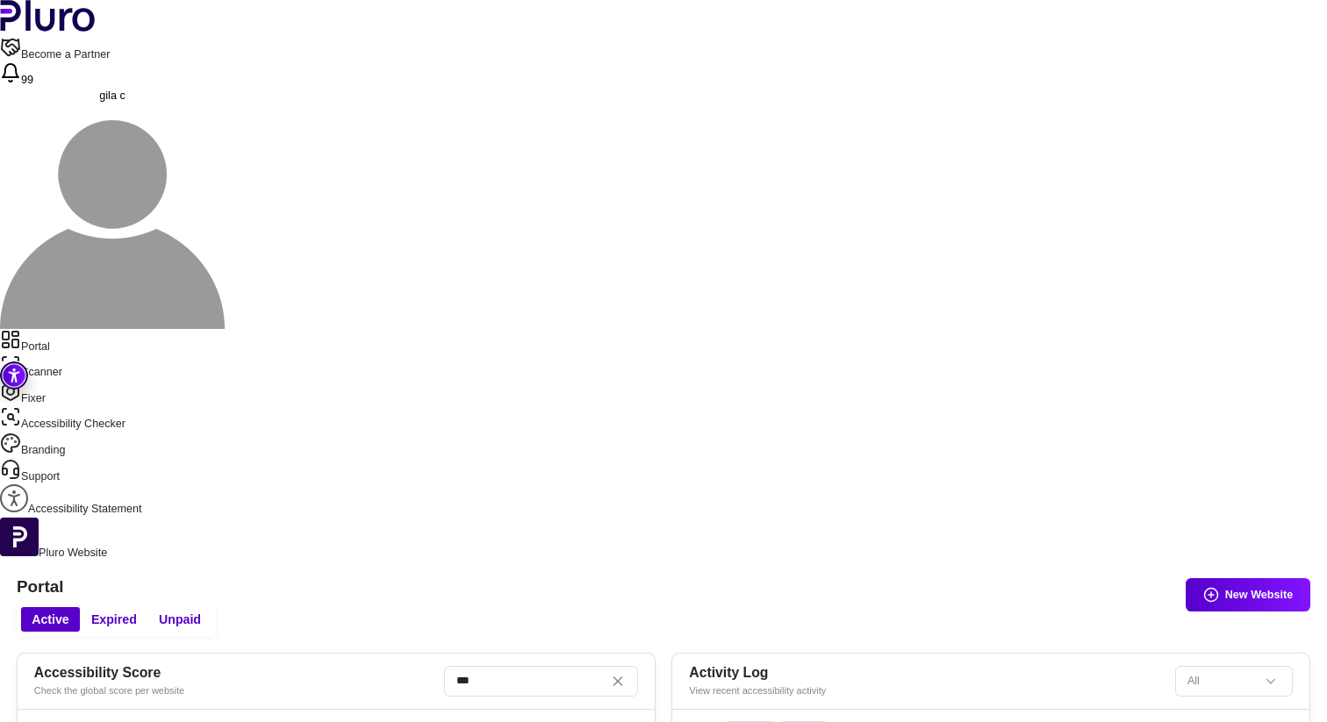
click at [67, 381] on link "Fixer" at bounding box center [663, 394] width 1327 height 26
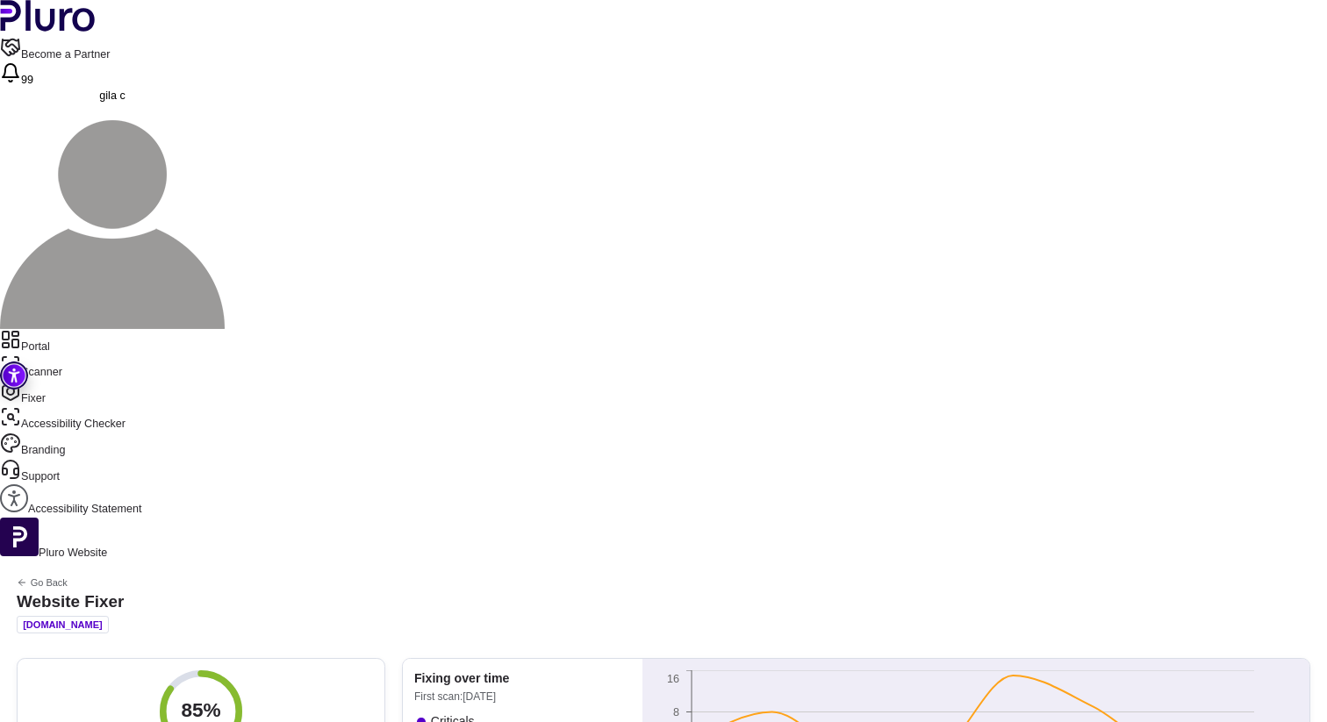
click at [63, 354] on link "Scanner" at bounding box center [663, 367] width 1327 height 26
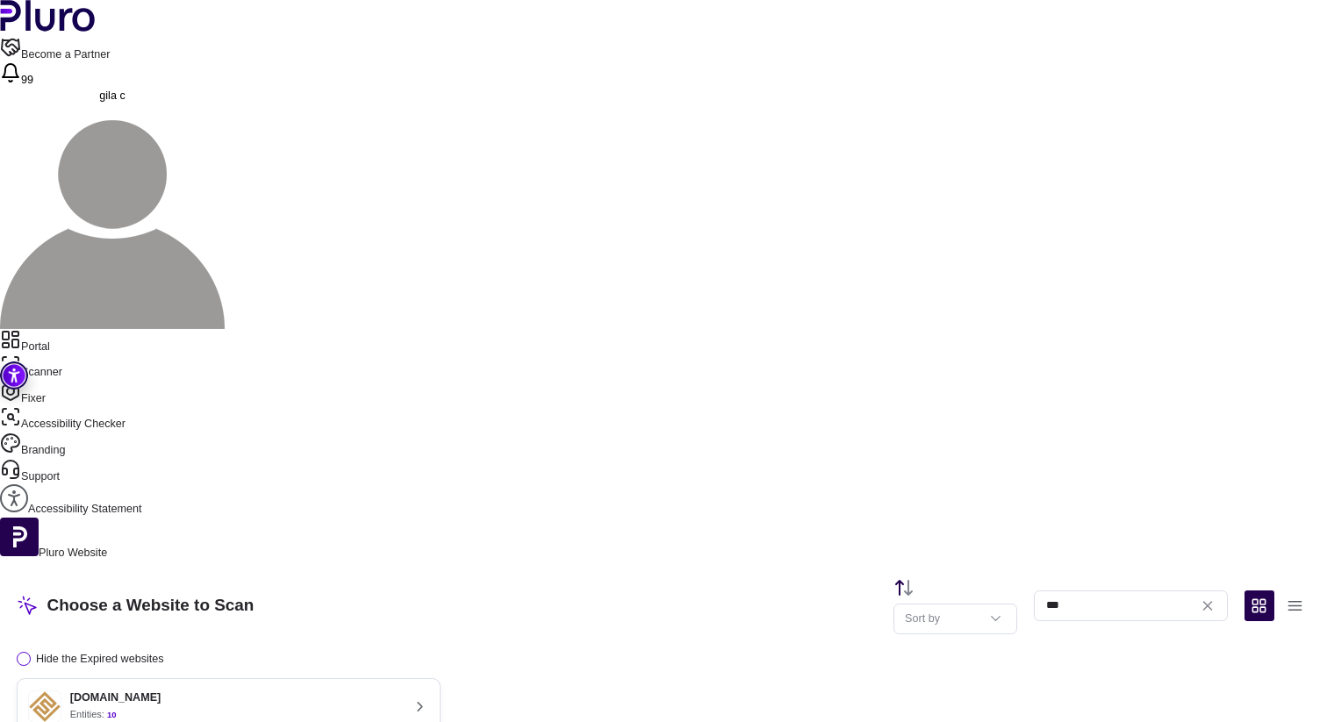
click at [376, 690] on div "[DOMAIN_NAME] Entities: 10" at bounding box center [214, 706] width 372 height 33
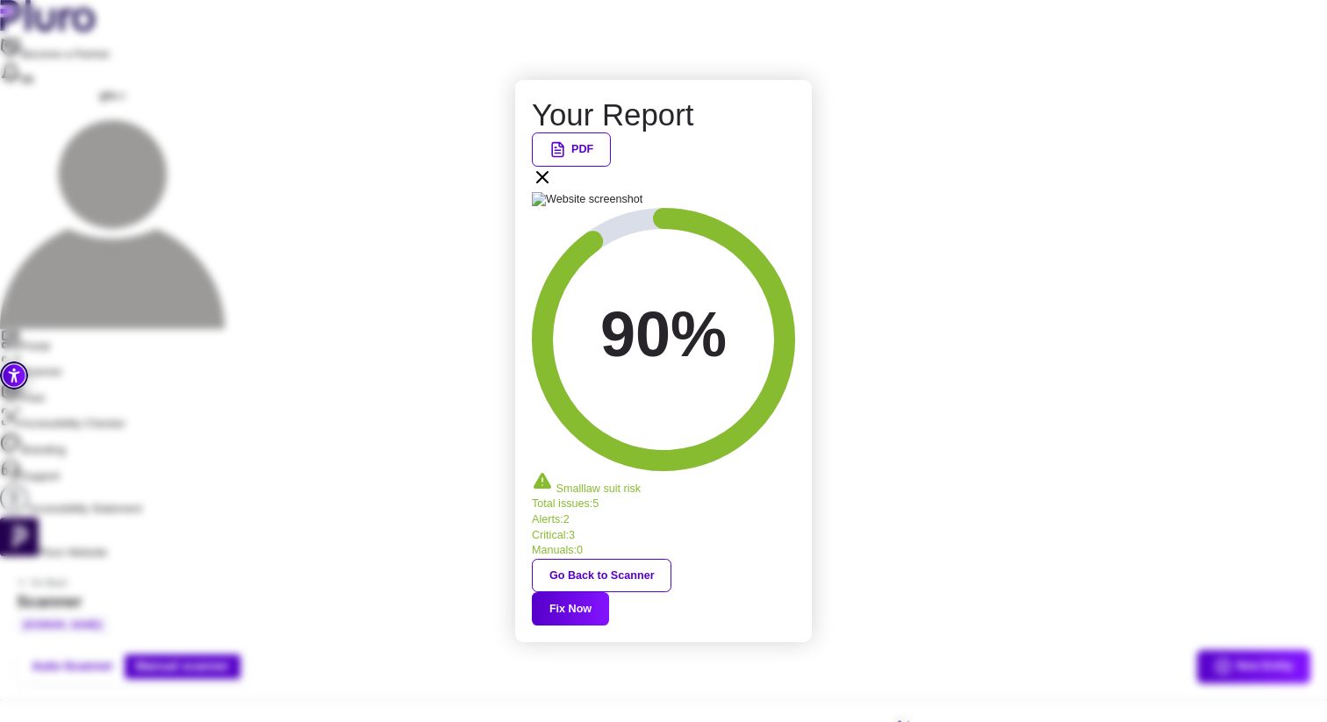
click at [553, 188] on icon at bounding box center [542, 177] width 21 height 21
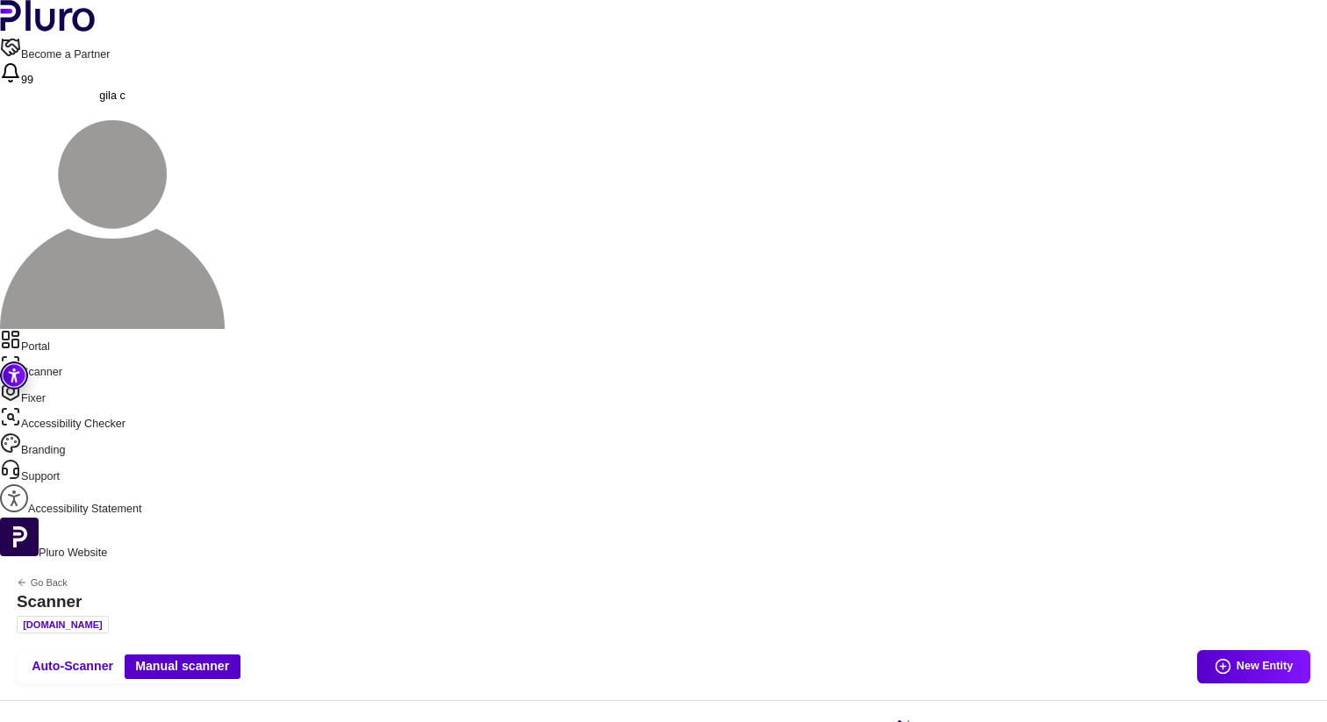
click at [95, 329] on link "Portal" at bounding box center [663, 342] width 1327 height 26
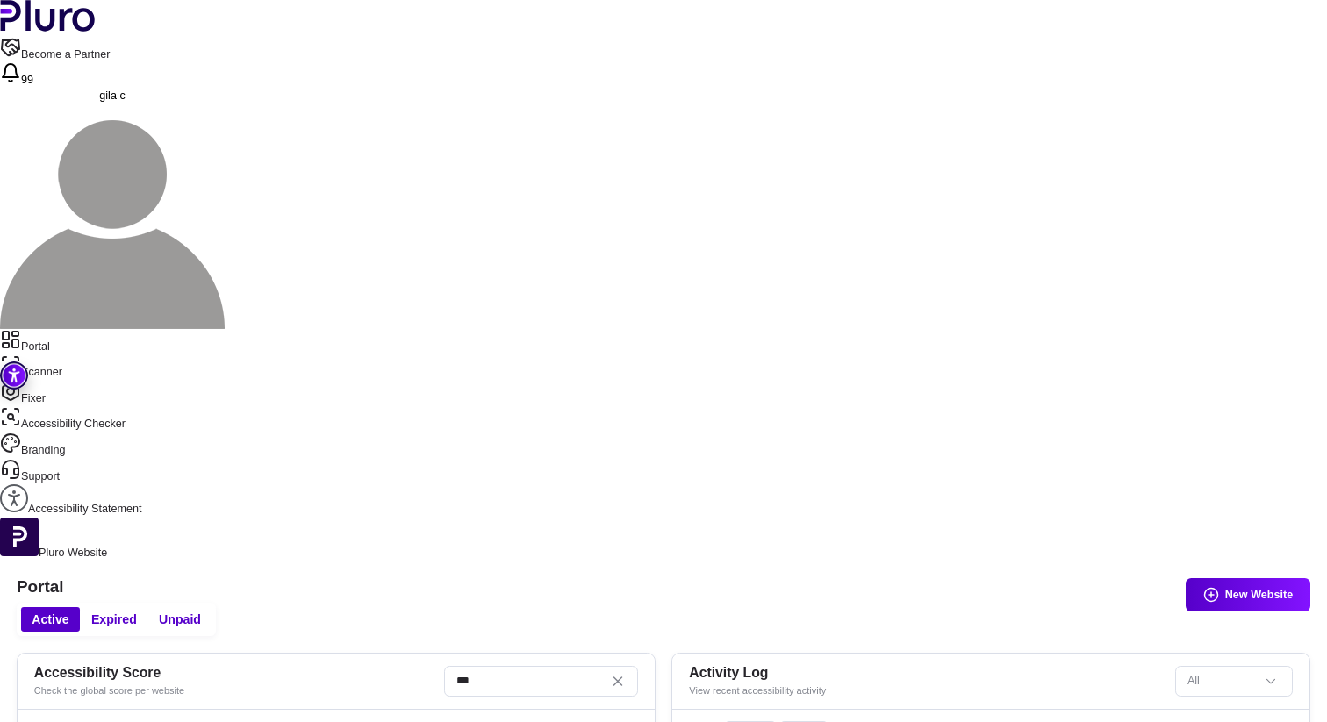
click at [67, 354] on link "Scanner" at bounding box center [663, 367] width 1327 height 26
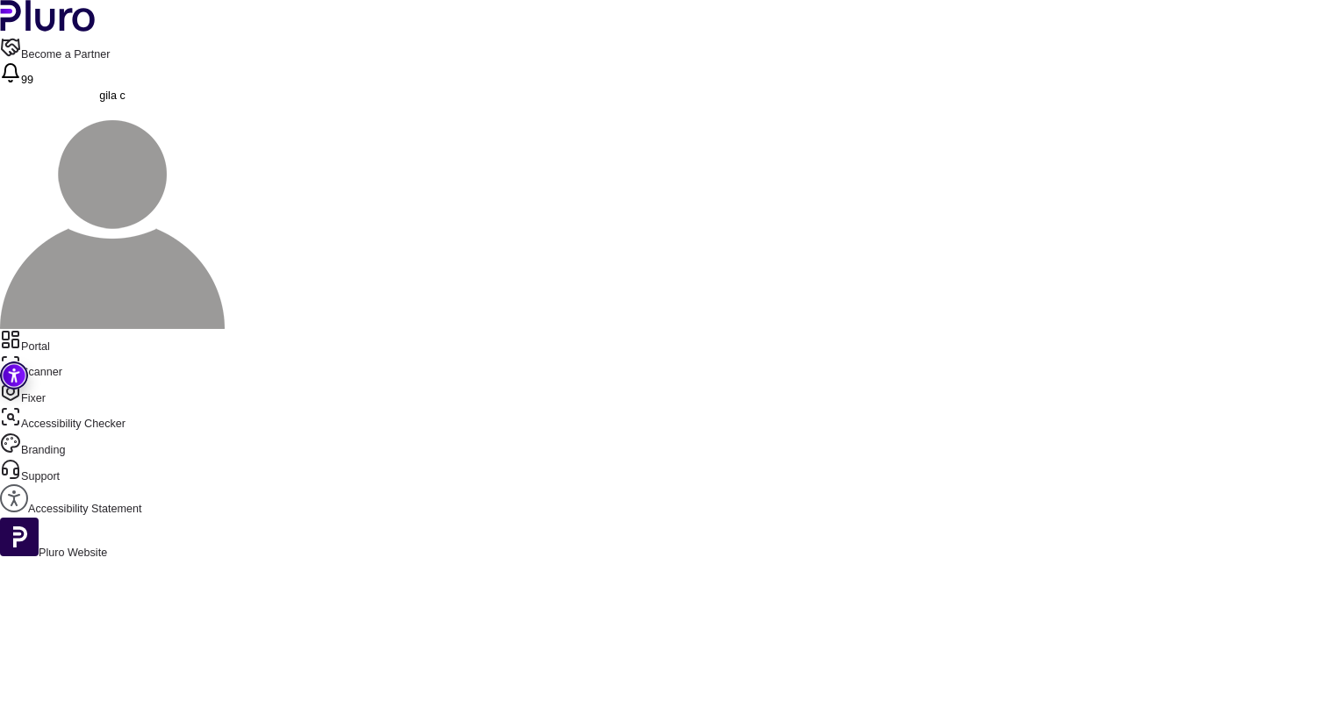
click at [60, 381] on link "Fixer" at bounding box center [663, 394] width 1327 height 26
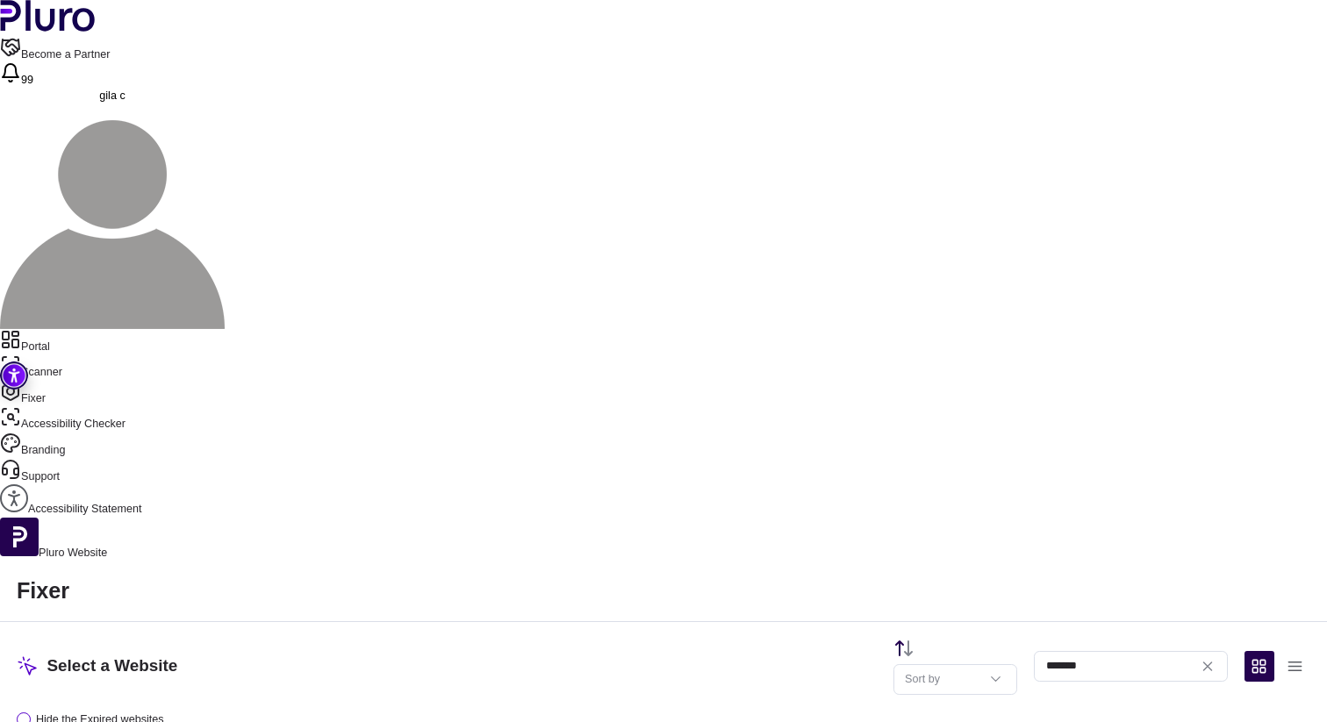
click at [415, 562] on div "Fixer Select a Website Sort by ******* Hide the Expired websites 86% [DOMAIN_NA…" at bounding box center [663, 706] width 1327 height 289
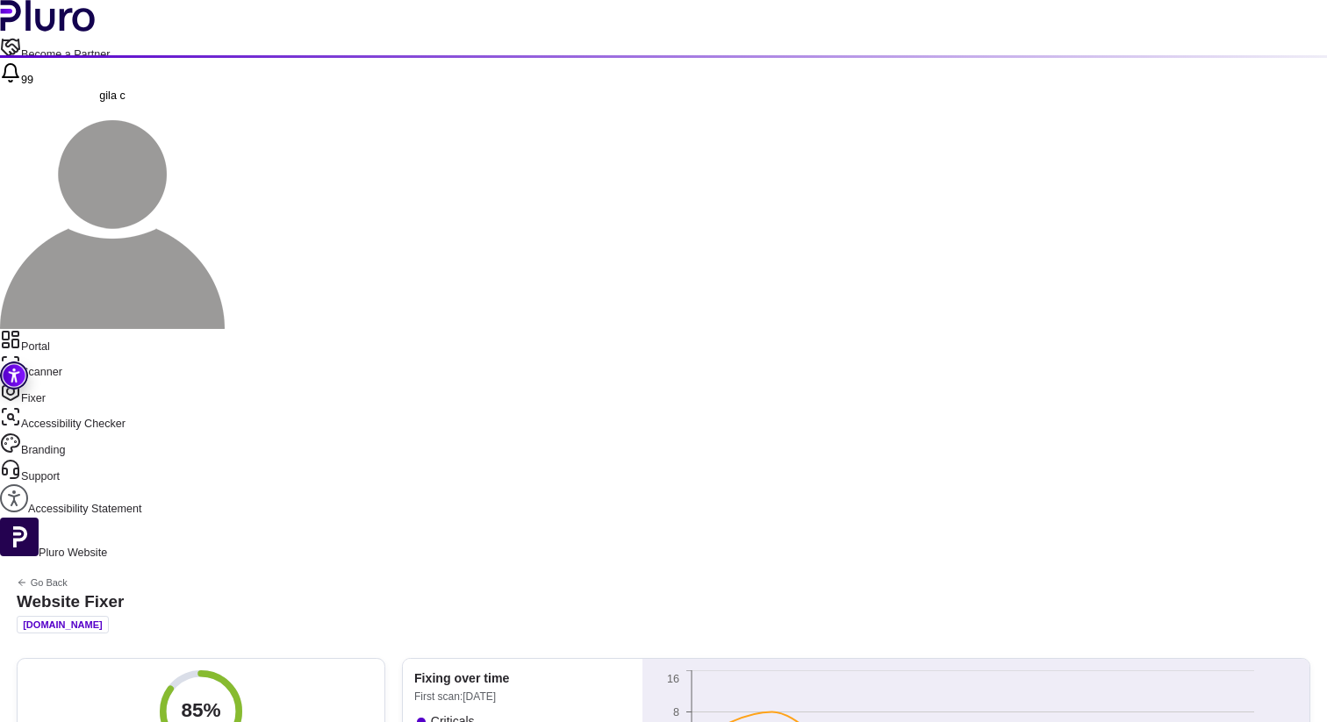
scroll to position [25, 0]
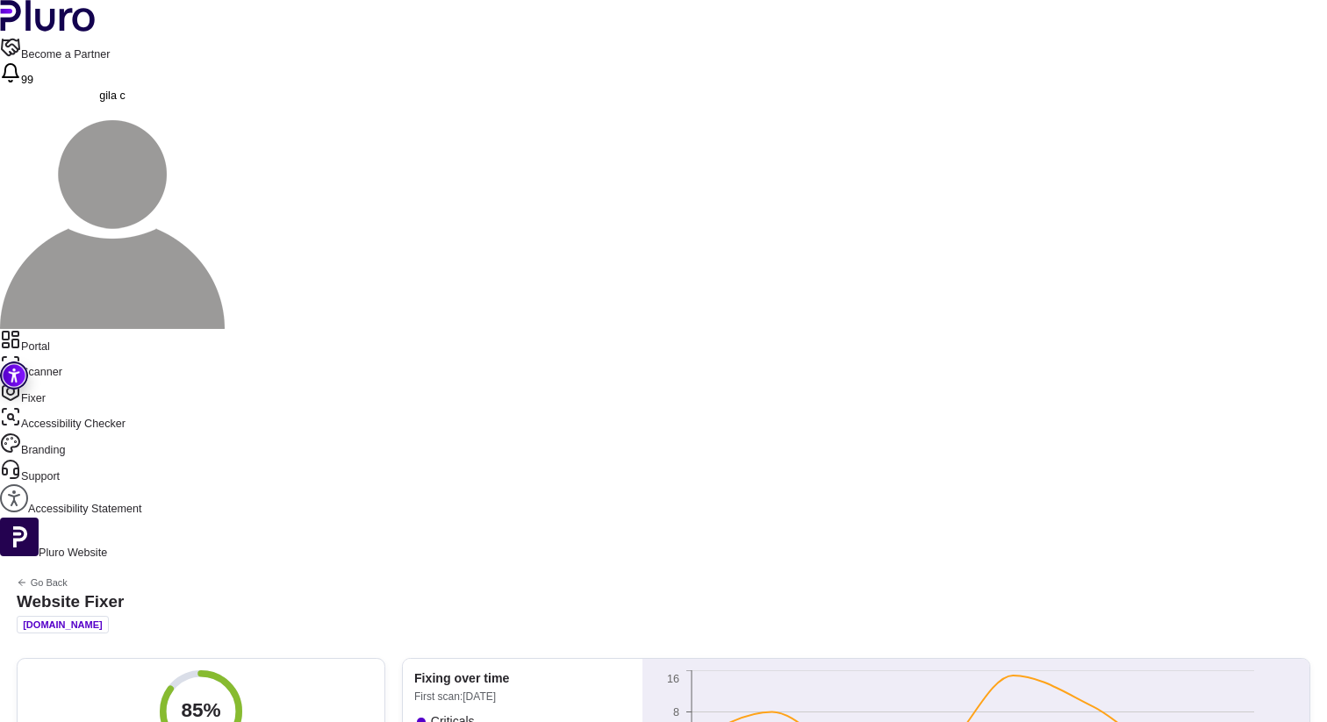
click at [85, 354] on link "Scanner" at bounding box center [663, 367] width 1327 height 26
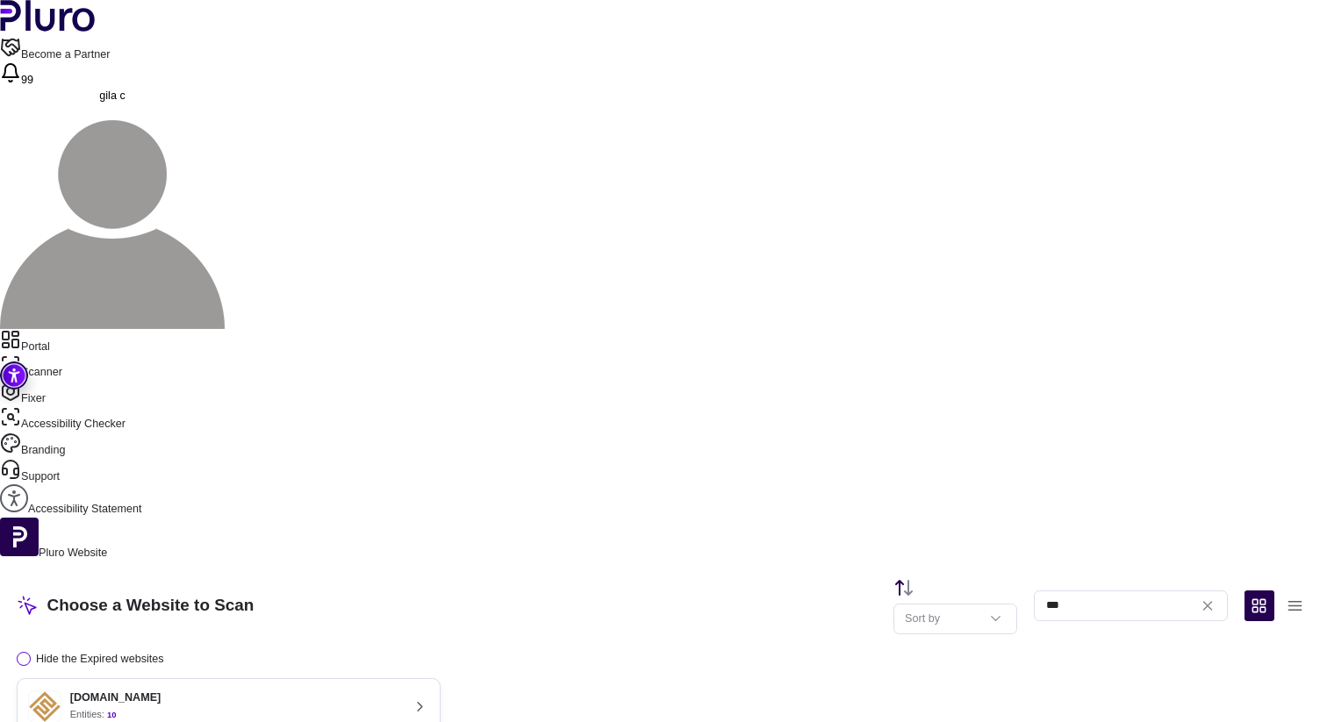
click at [400, 690] on div "[DOMAIN_NAME] Entities: 10" at bounding box center [214, 706] width 372 height 33
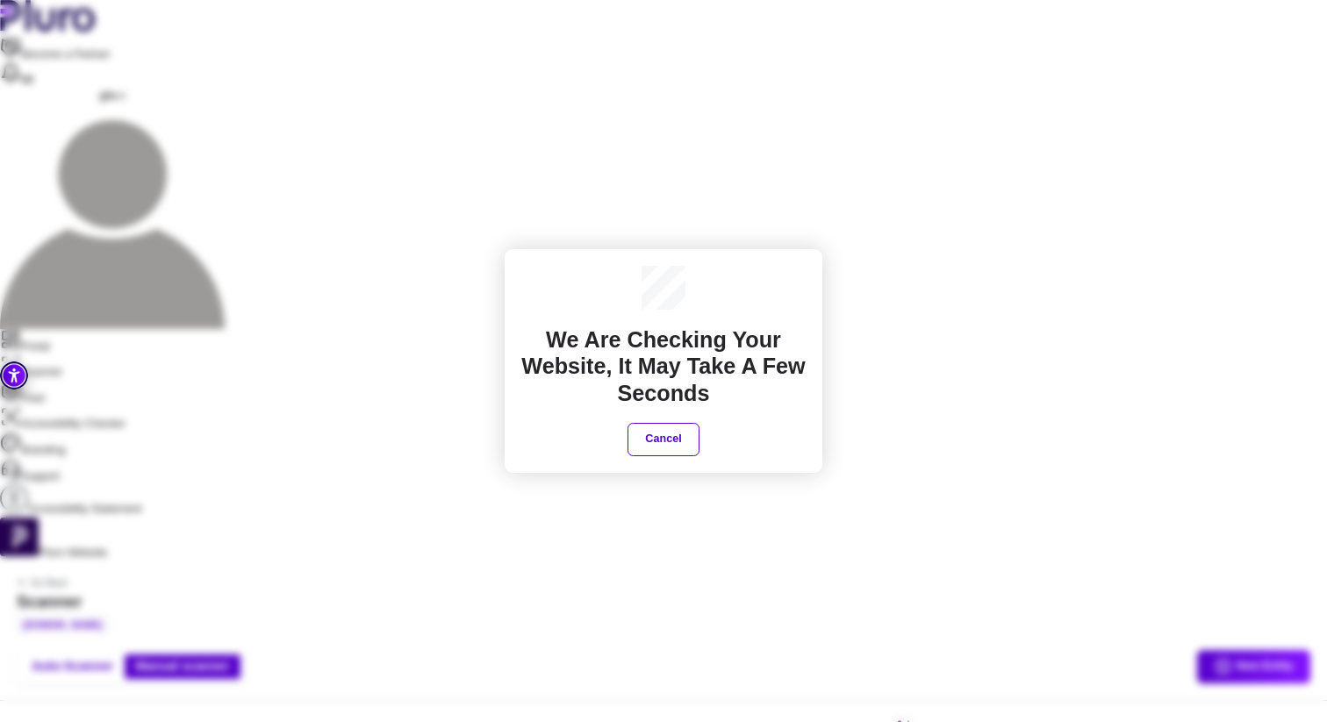
click at [757, 197] on div "We are checking your website, It may take a few seconds Cancel" at bounding box center [663, 361] width 1327 height 722
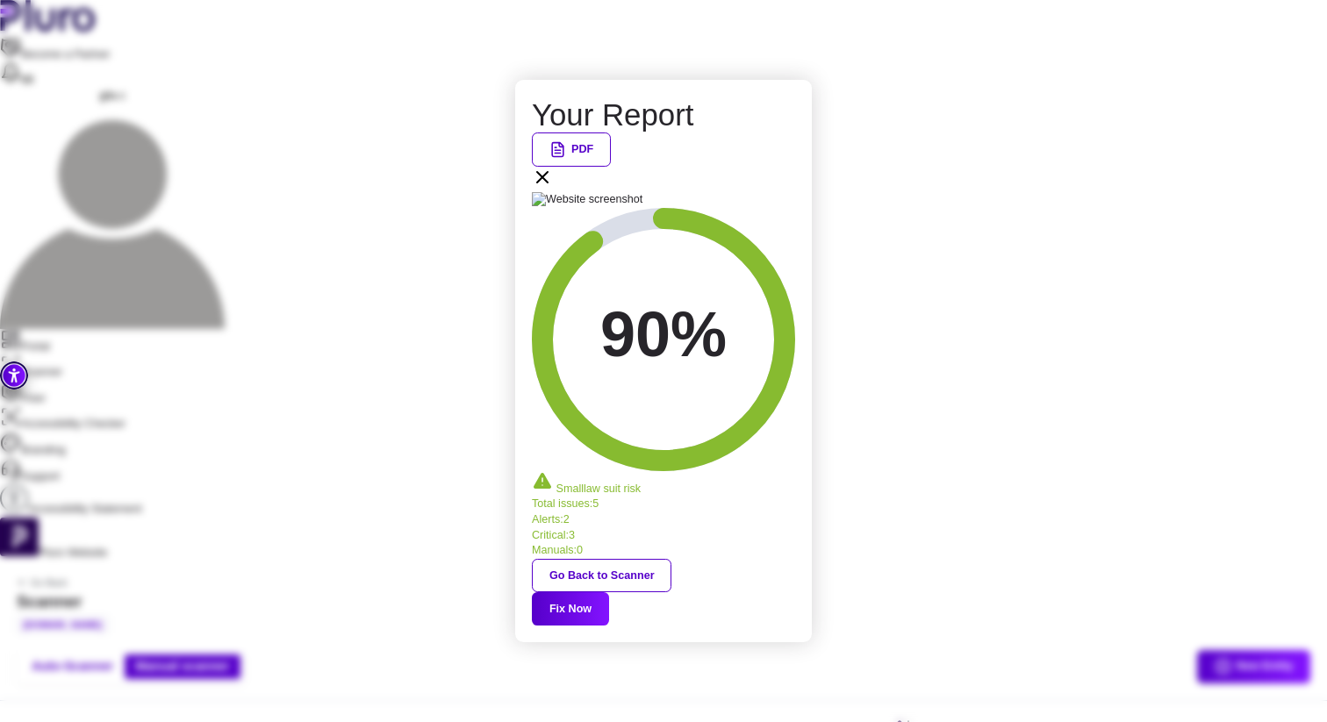
click at [553, 188] on icon at bounding box center [542, 177] width 21 height 21
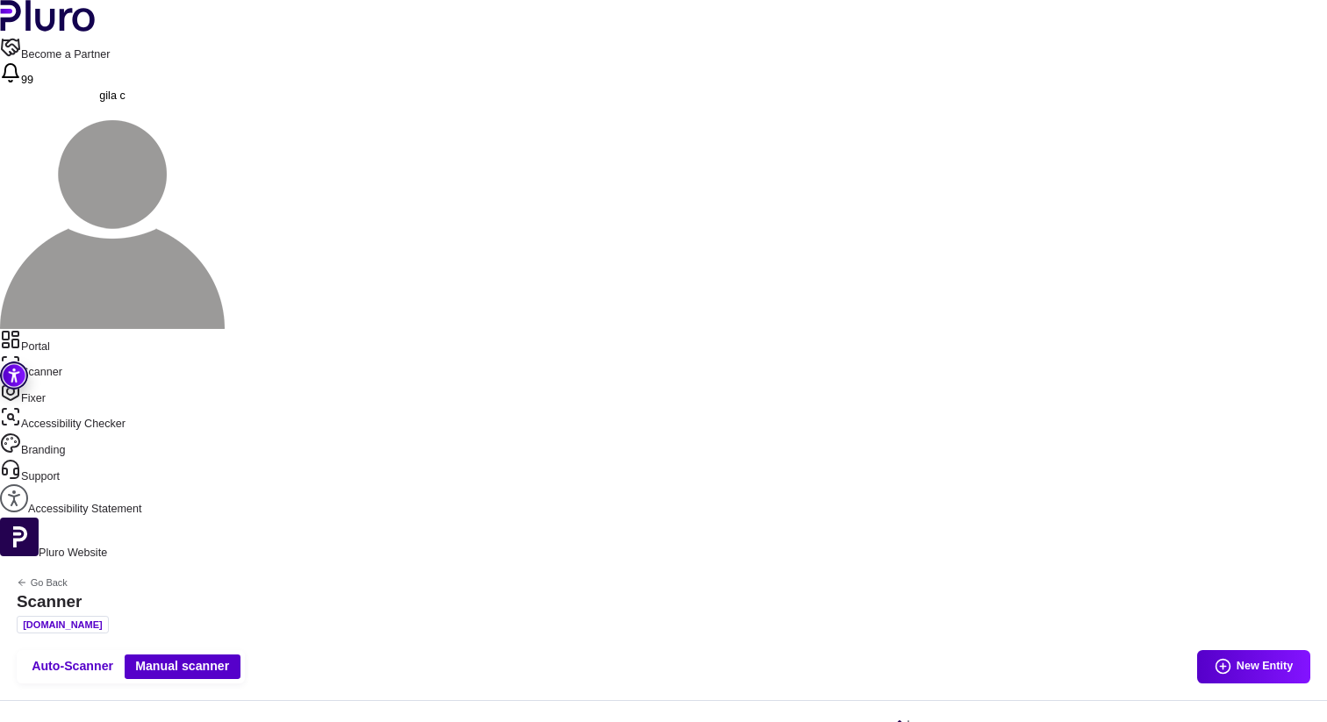
click at [92, 329] on link "Portal" at bounding box center [663, 342] width 1327 height 26
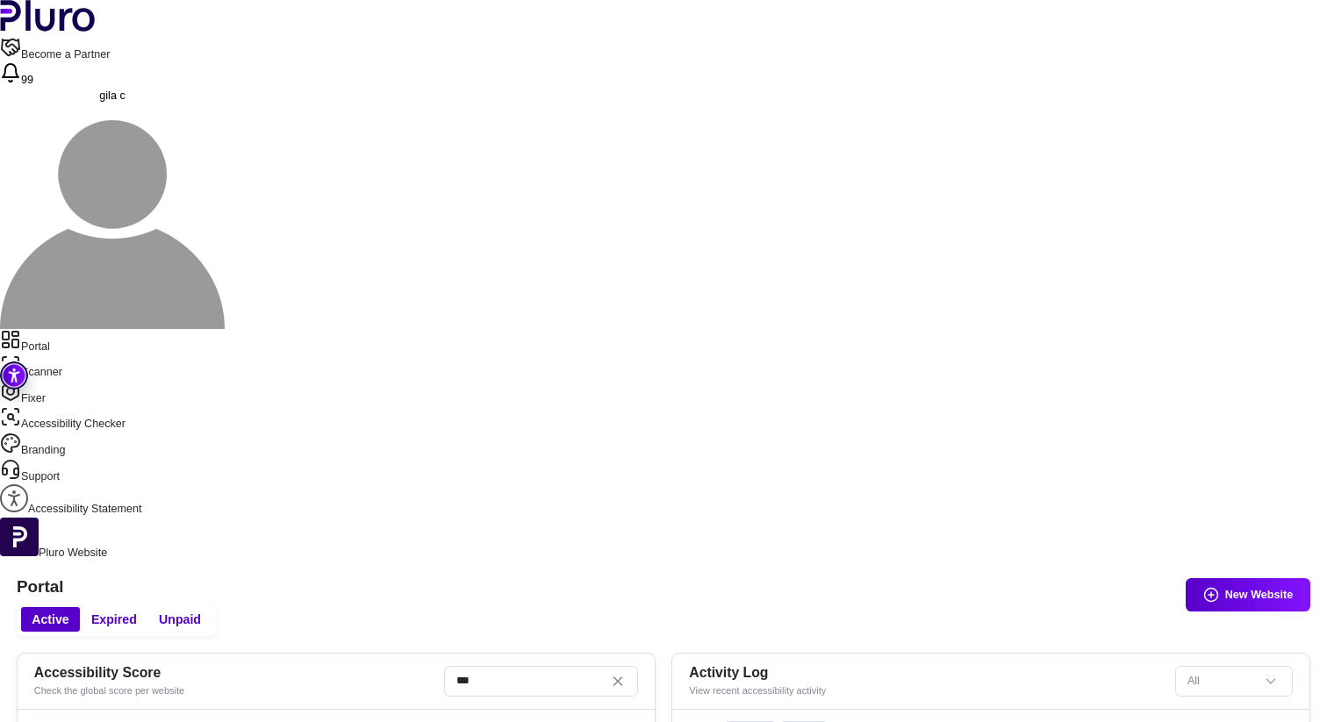
click at [61, 381] on link "Fixer" at bounding box center [663, 394] width 1327 height 26
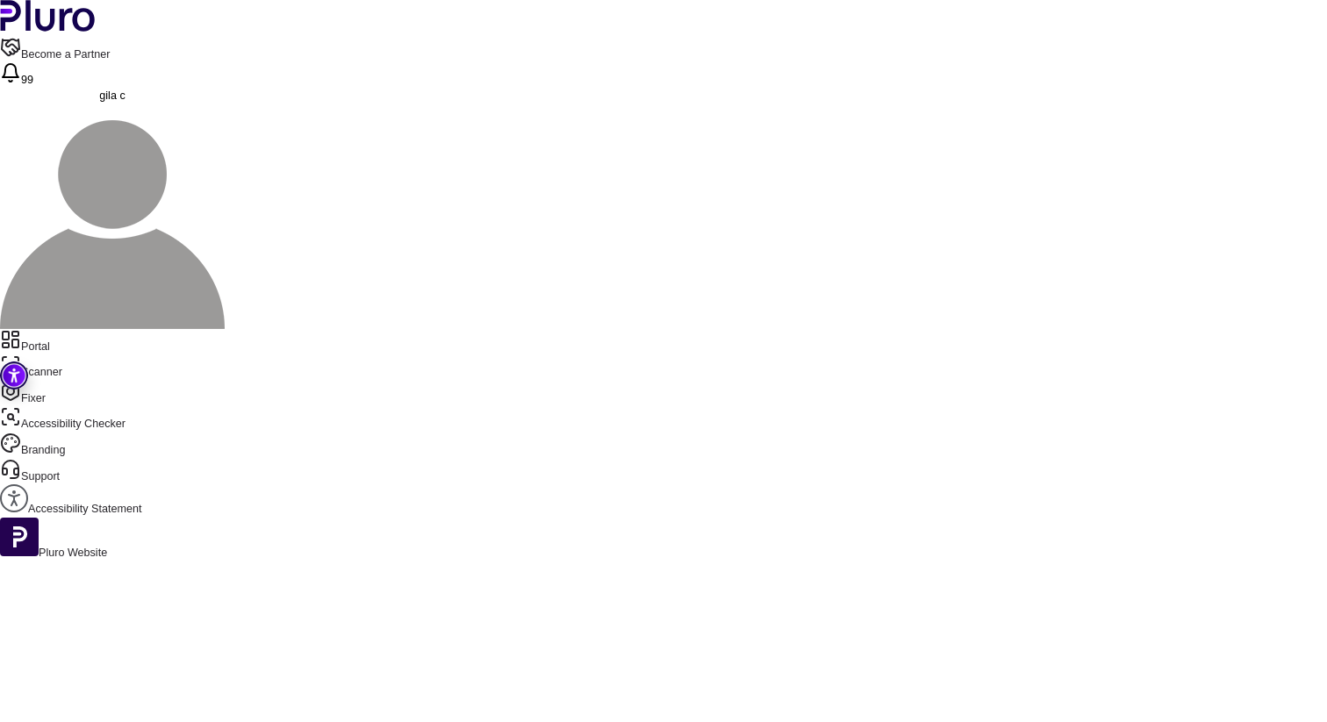
scroll to position [25, 0]
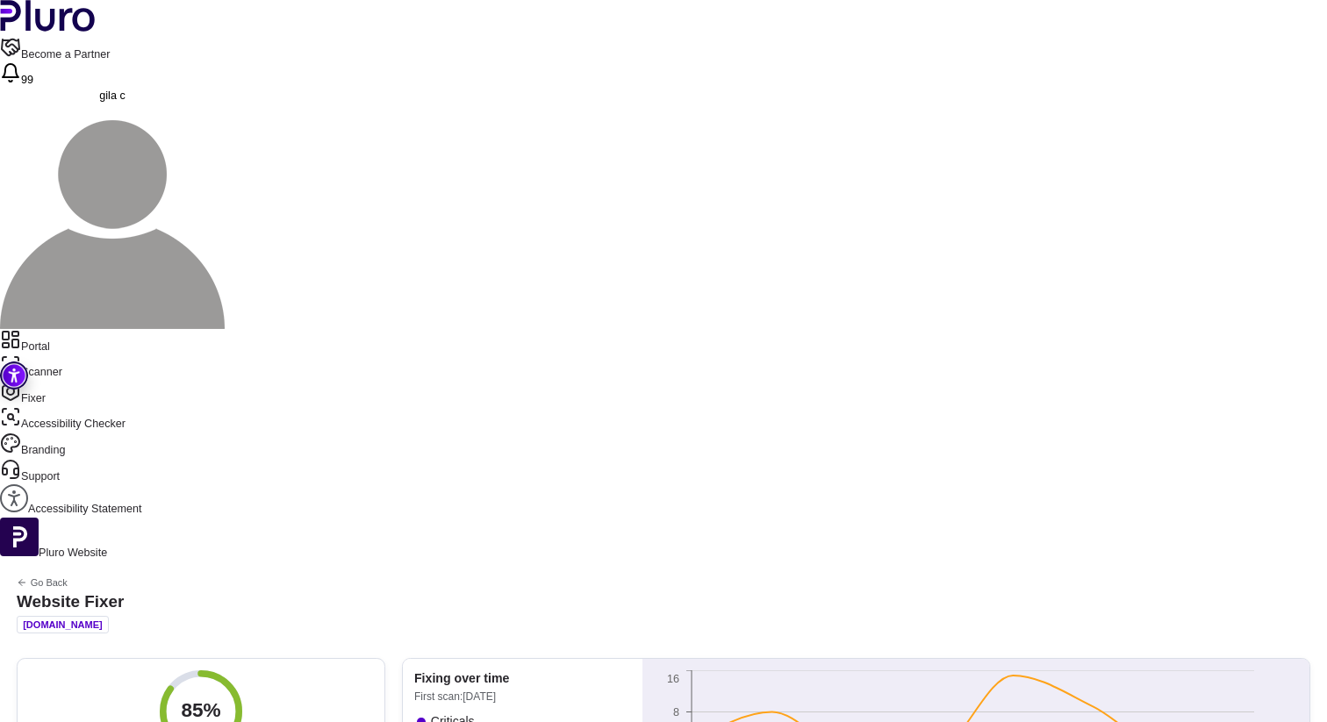
click at [82, 354] on link "Scanner" at bounding box center [663, 367] width 1327 height 26
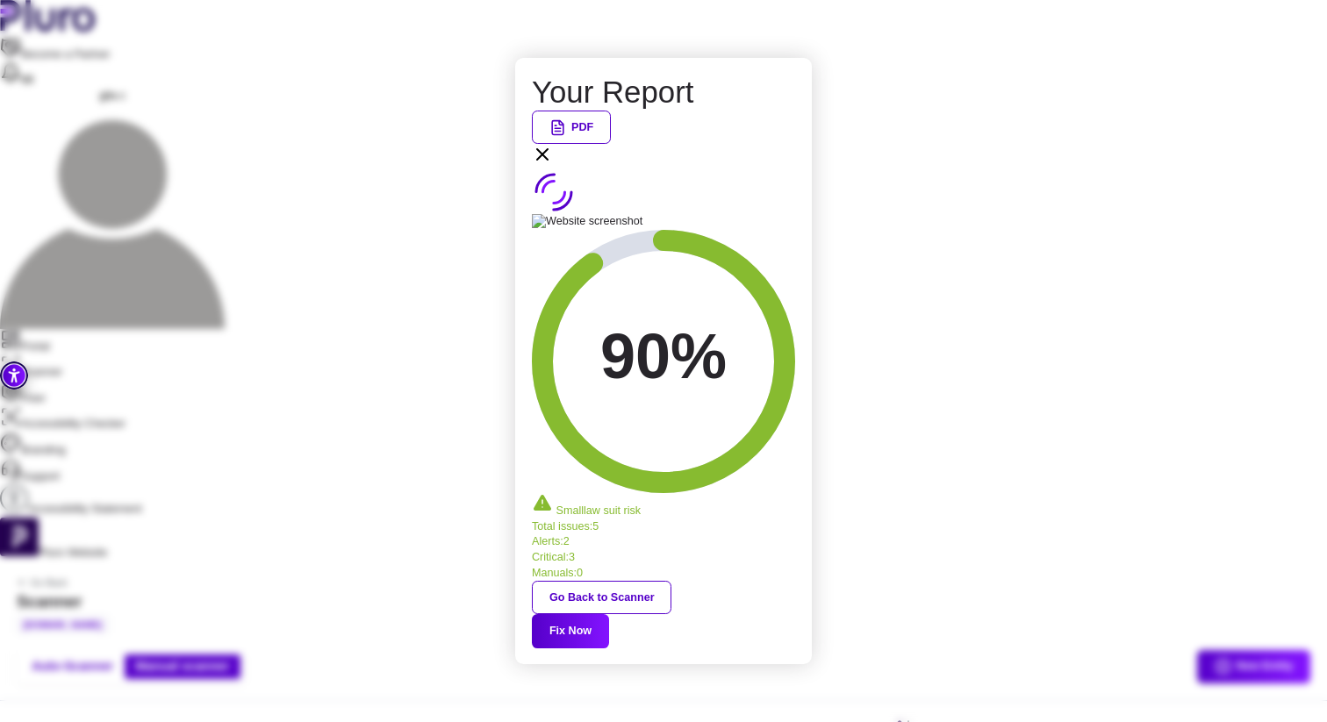
click at [795, 170] on div "PDF" at bounding box center [663, 141] width 263 height 60
click at [553, 165] on icon at bounding box center [542, 154] width 21 height 21
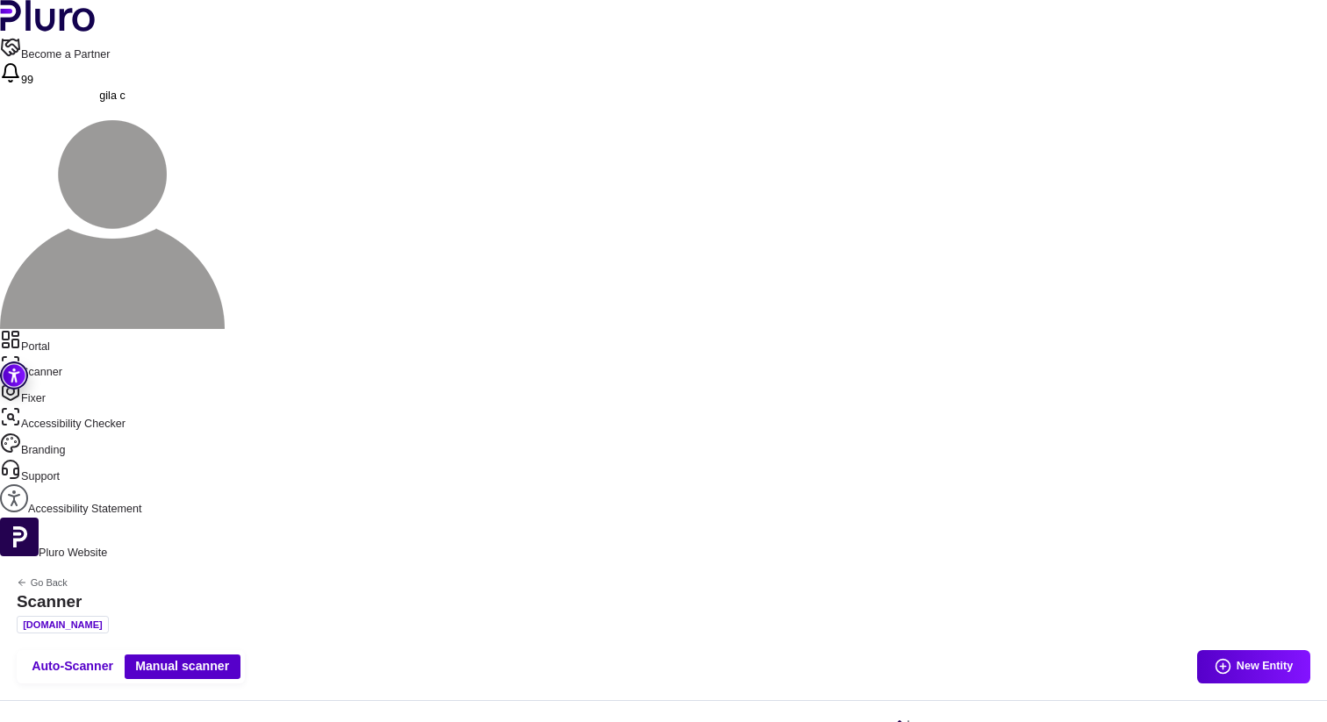
click at [65, 329] on link "Portal" at bounding box center [663, 342] width 1327 height 26
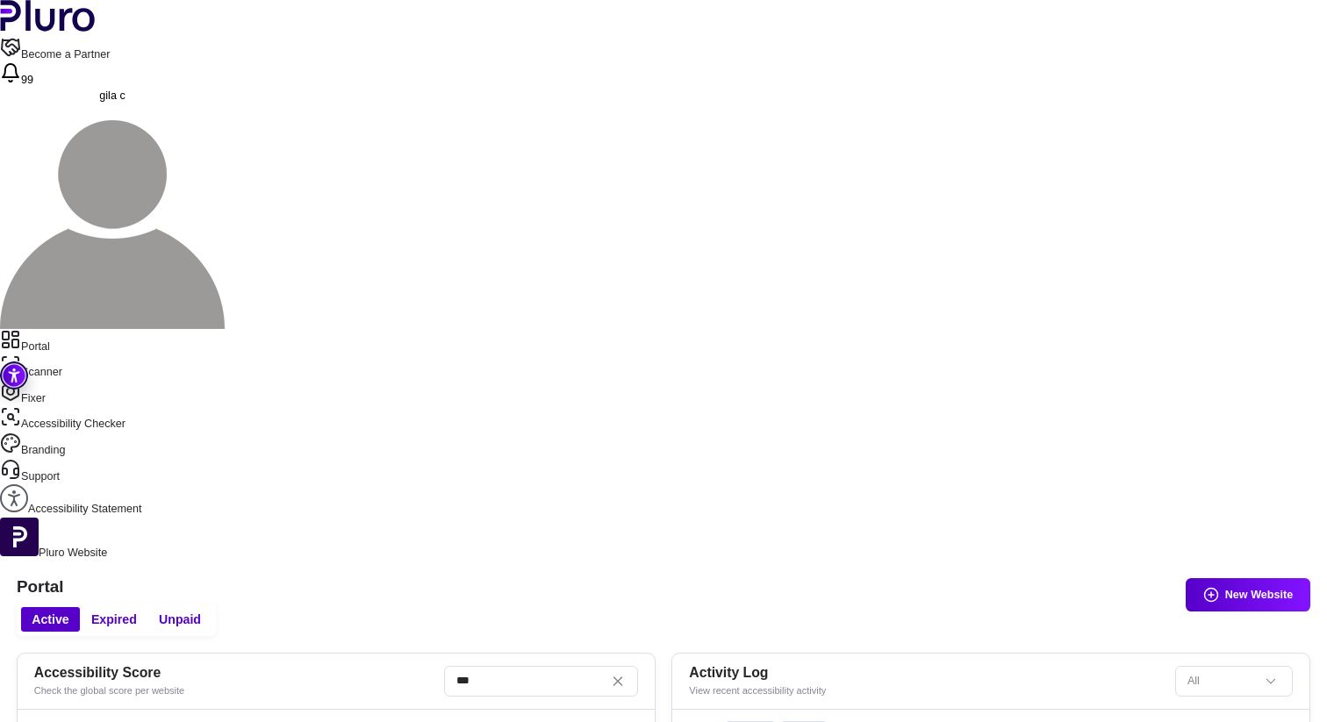
click at [70, 381] on link "Fixer" at bounding box center [663, 394] width 1327 height 26
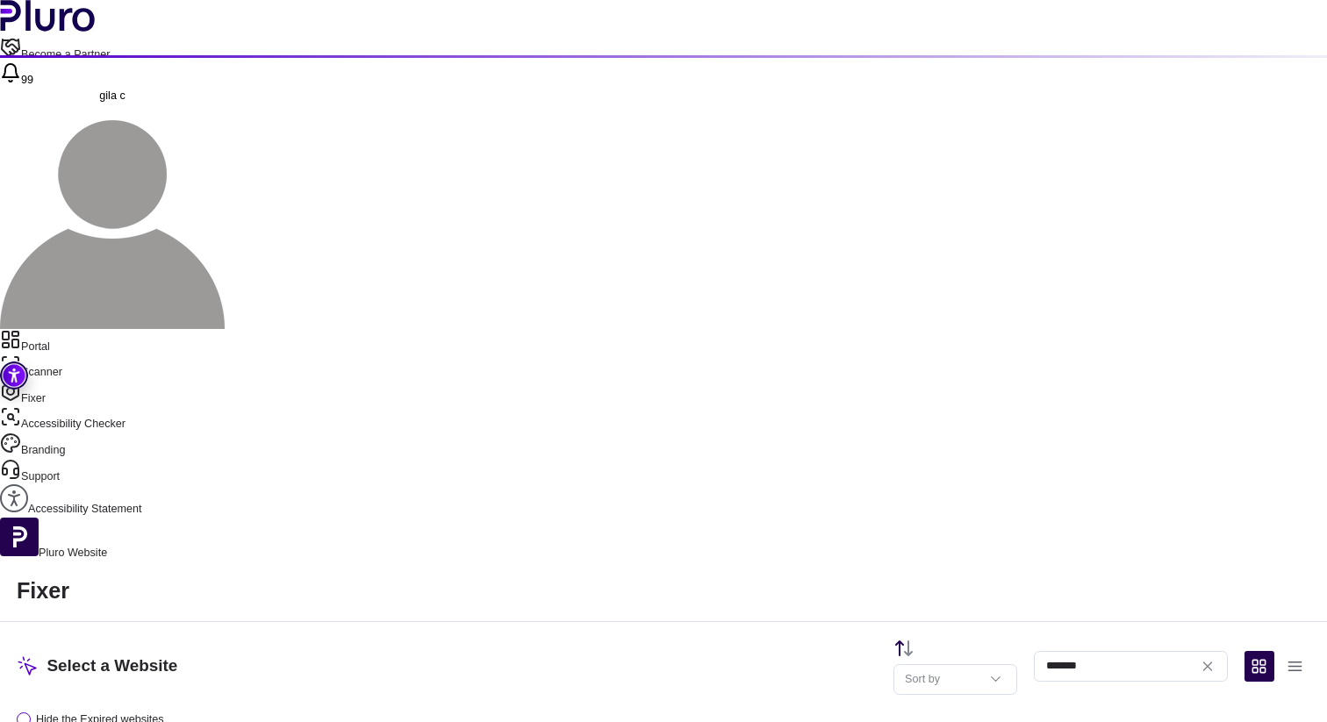
click at [396, 712] on button "Hide the Expired websites" at bounding box center [663, 720] width 1293 height 17
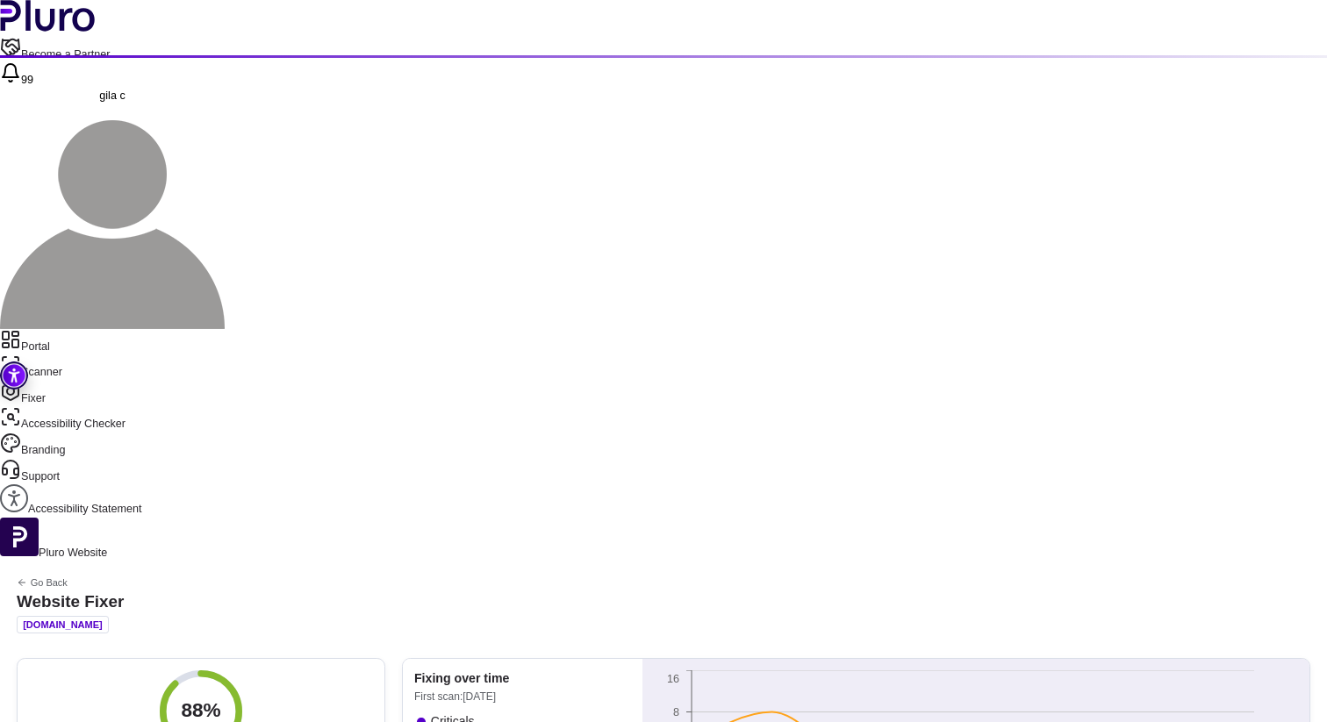
scroll to position [25, 0]
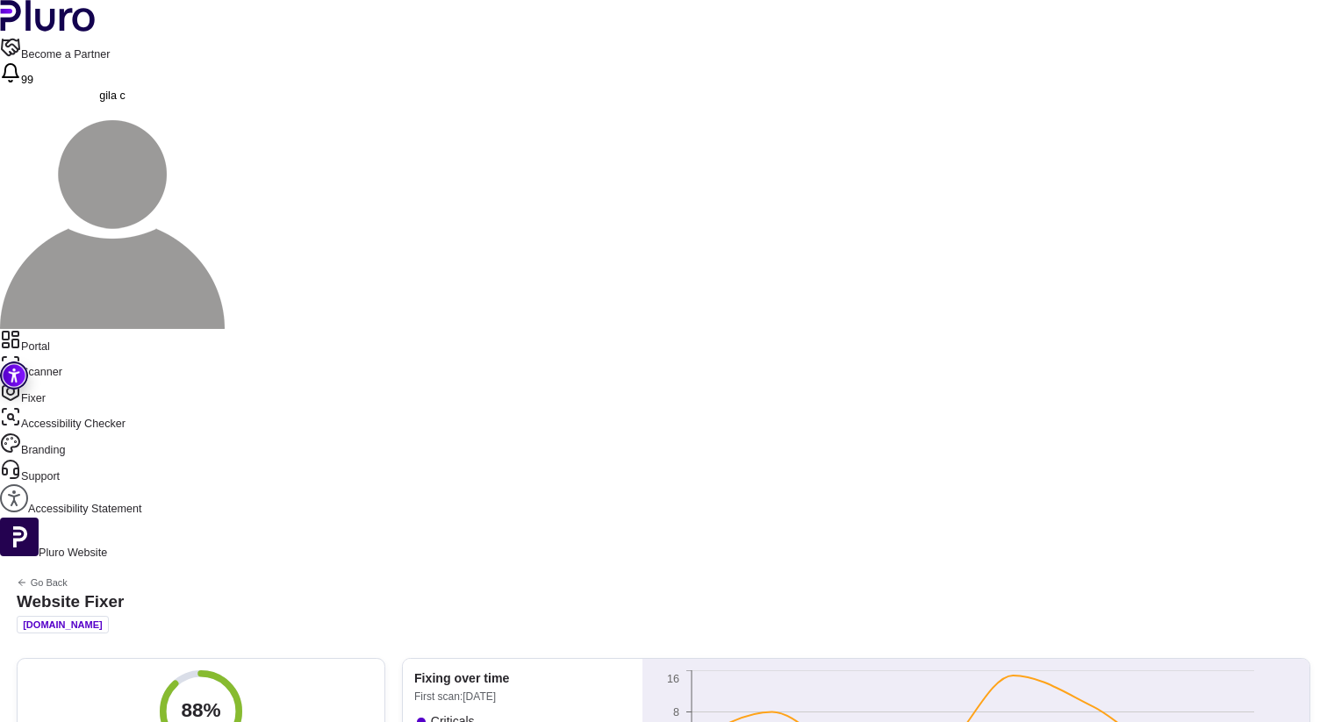
click at [81, 354] on link "Scanner" at bounding box center [663, 367] width 1327 height 26
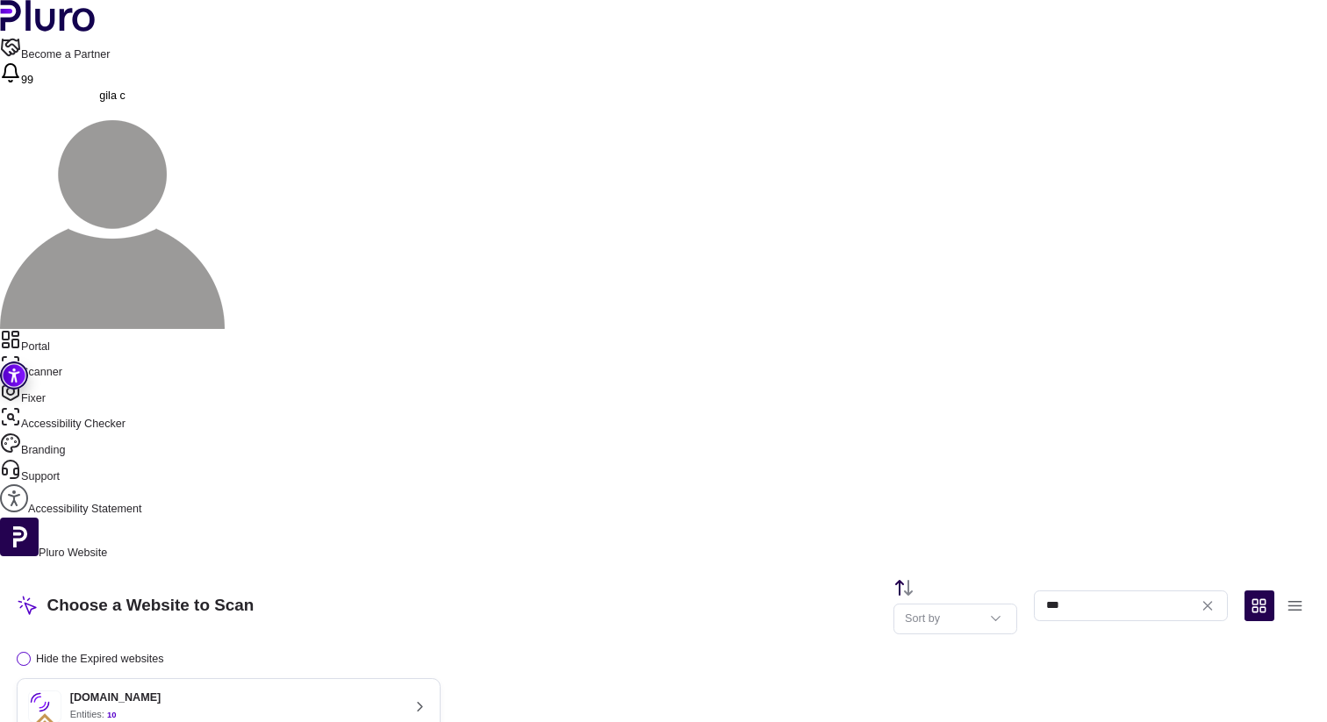
click at [378, 562] on div "Choose a Website to Scan Sort by *** Hide the Expired websites [DOMAIN_NAME] En…" at bounding box center [663, 682] width 1327 height 240
click at [387, 690] on div "[DOMAIN_NAME] Entities: 10" at bounding box center [214, 706] width 372 height 33
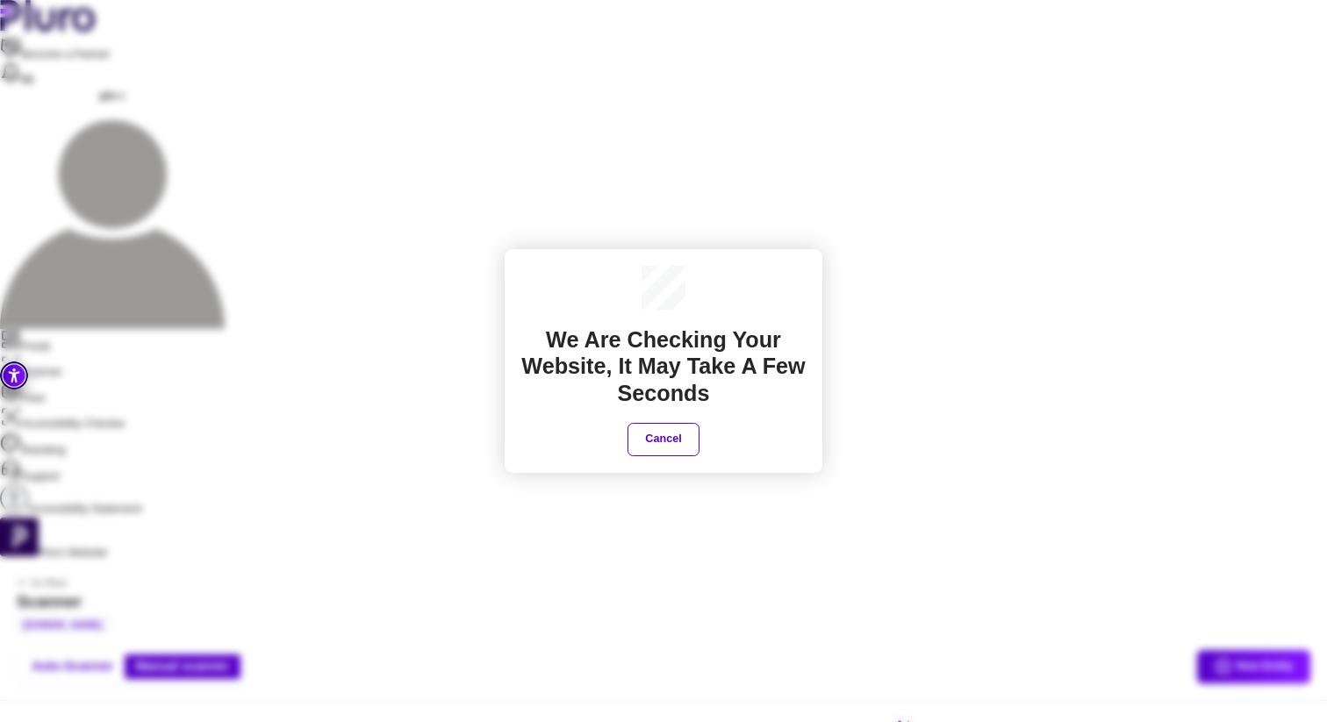
click at [1276, 576] on div "We are checking your website, It may take a few seconds Cancel" at bounding box center [663, 361] width 1327 height 722
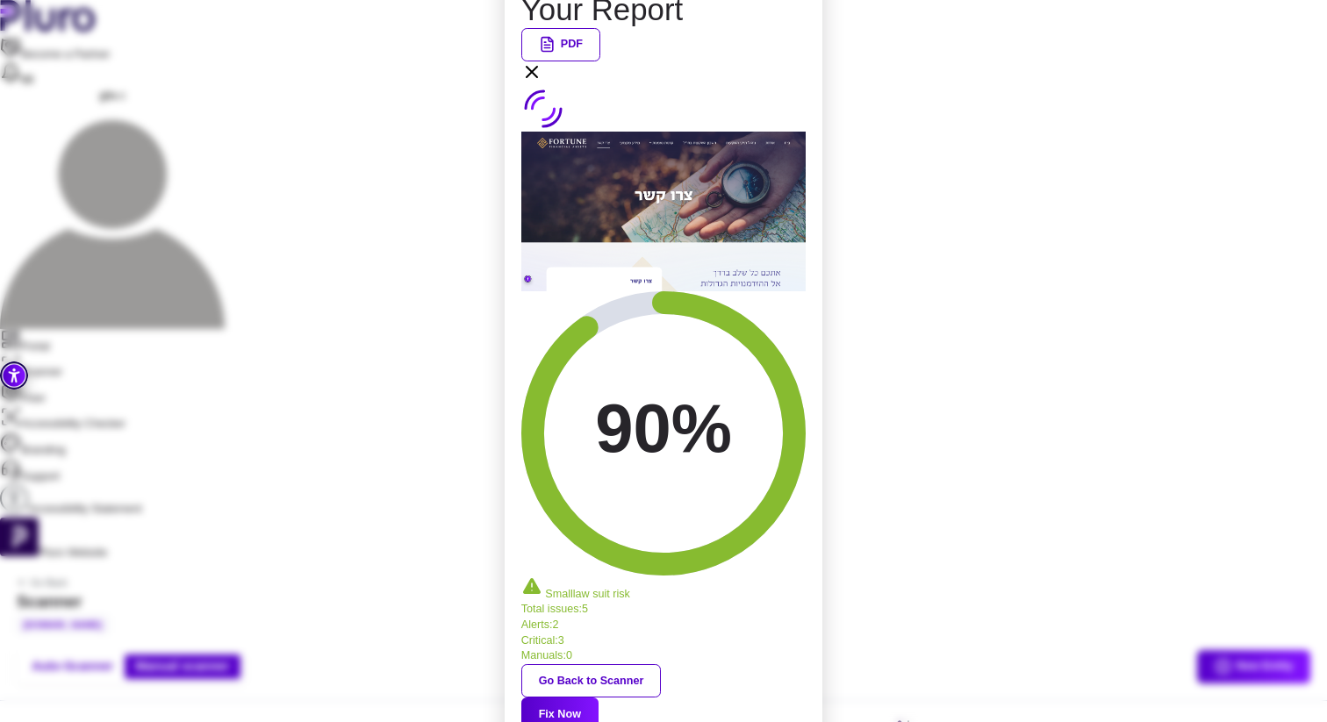
click at [542, 82] on icon at bounding box center [531, 71] width 21 height 21
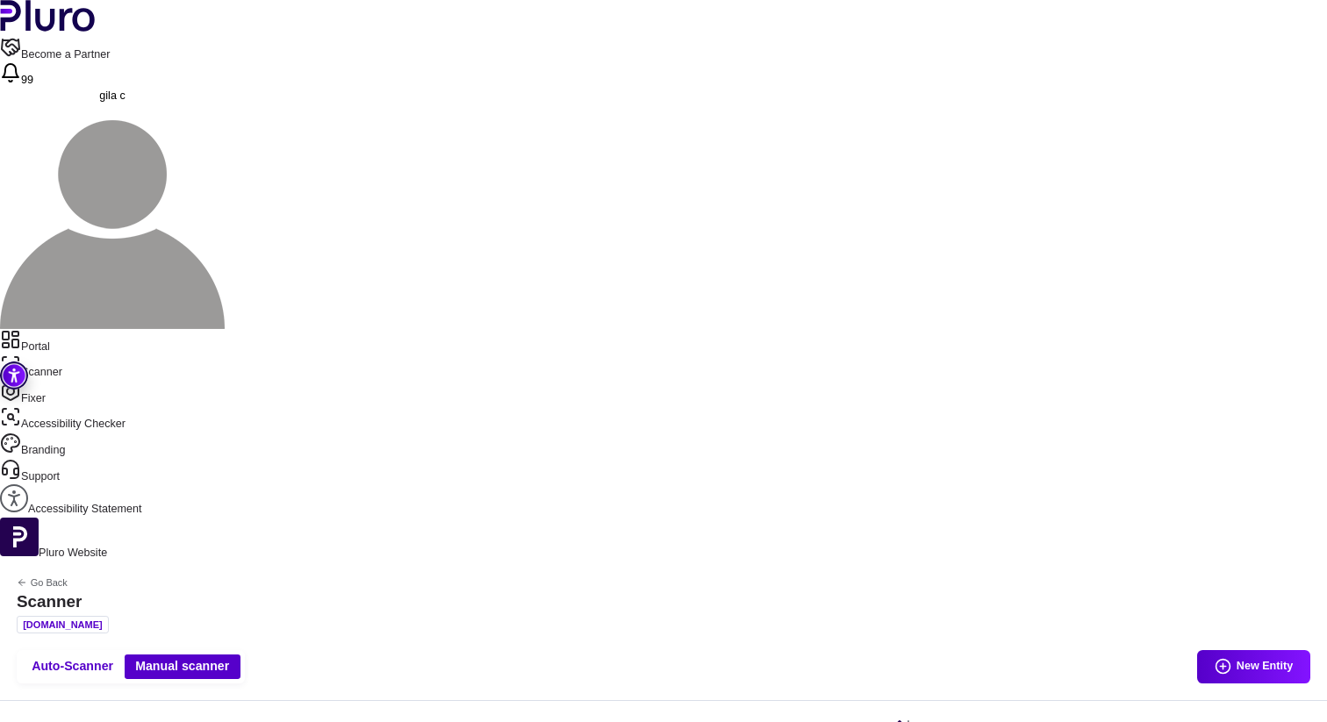
click at [68, 329] on link "Portal" at bounding box center [663, 342] width 1327 height 26
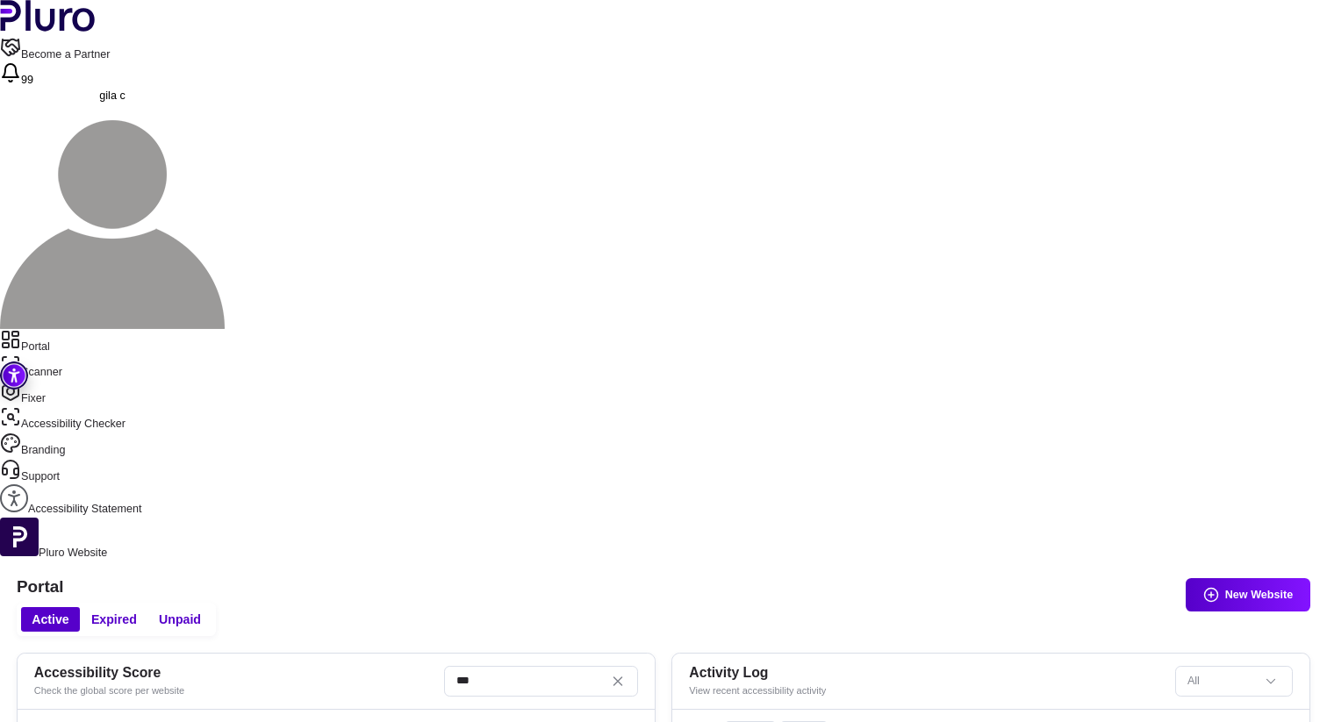
click at [68, 381] on link "Fixer" at bounding box center [663, 394] width 1327 height 26
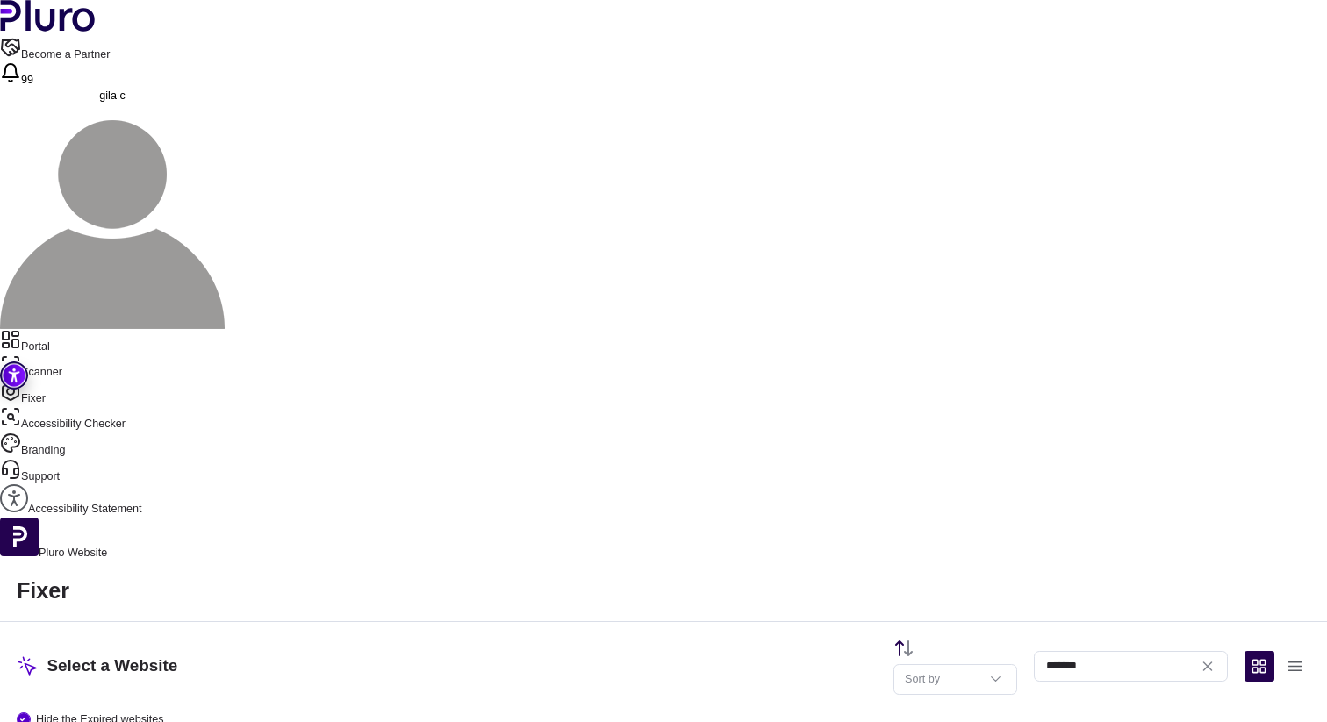
click at [74, 381] on link "Fixer" at bounding box center [663, 394] width 1327 height 26
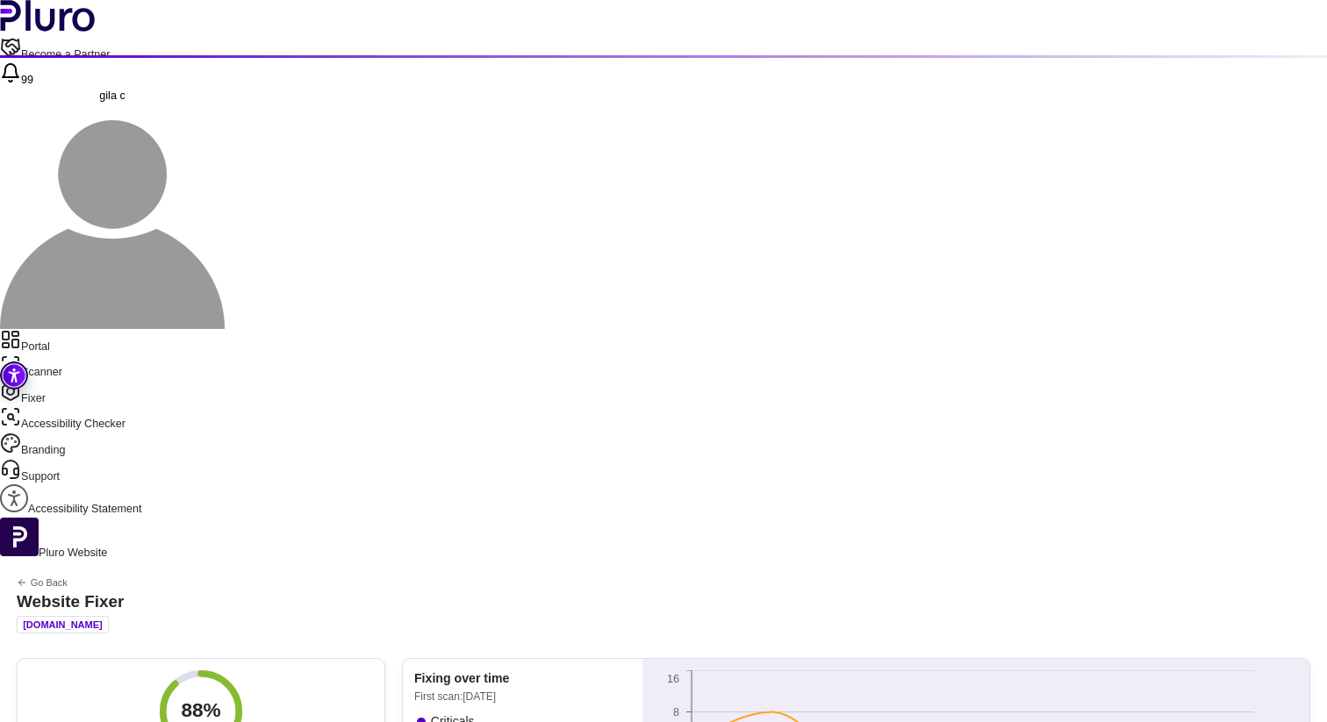
scroll to position [25, 0]
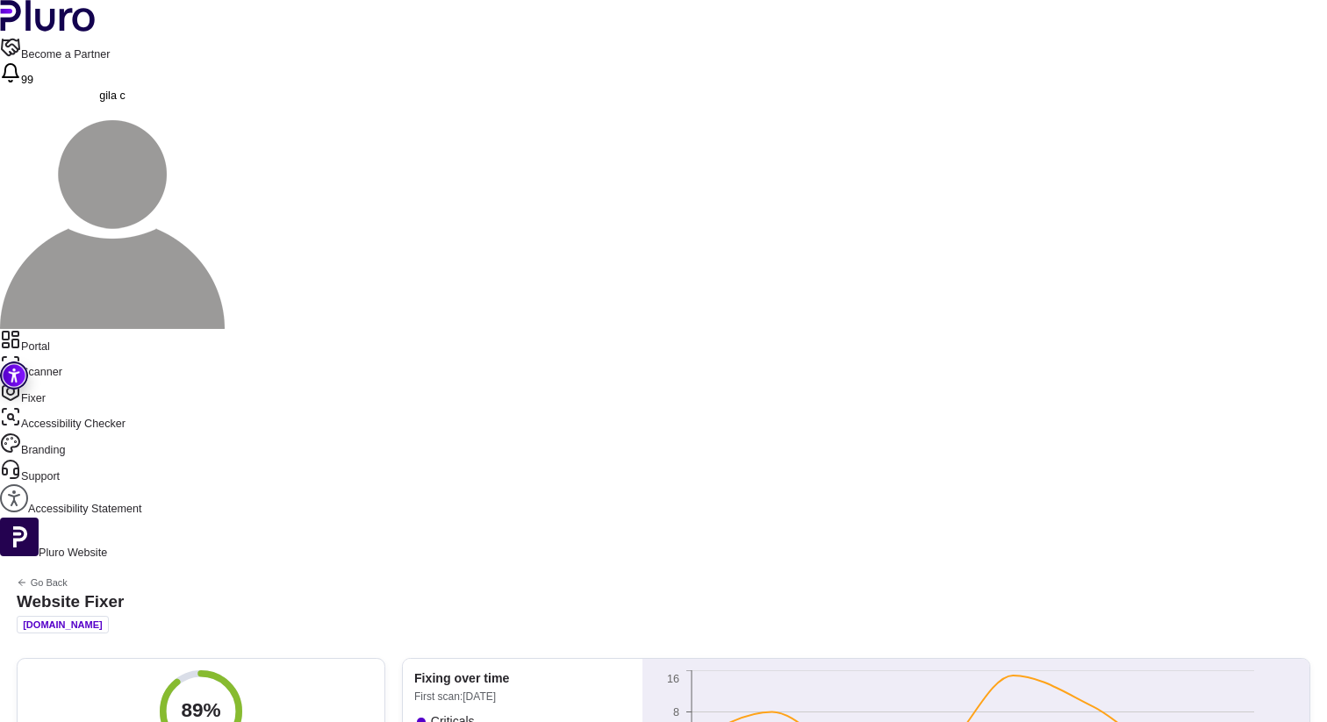
click at [121, 329] on link "Portal" at bounding box center [663, 342] width 1327 height 26
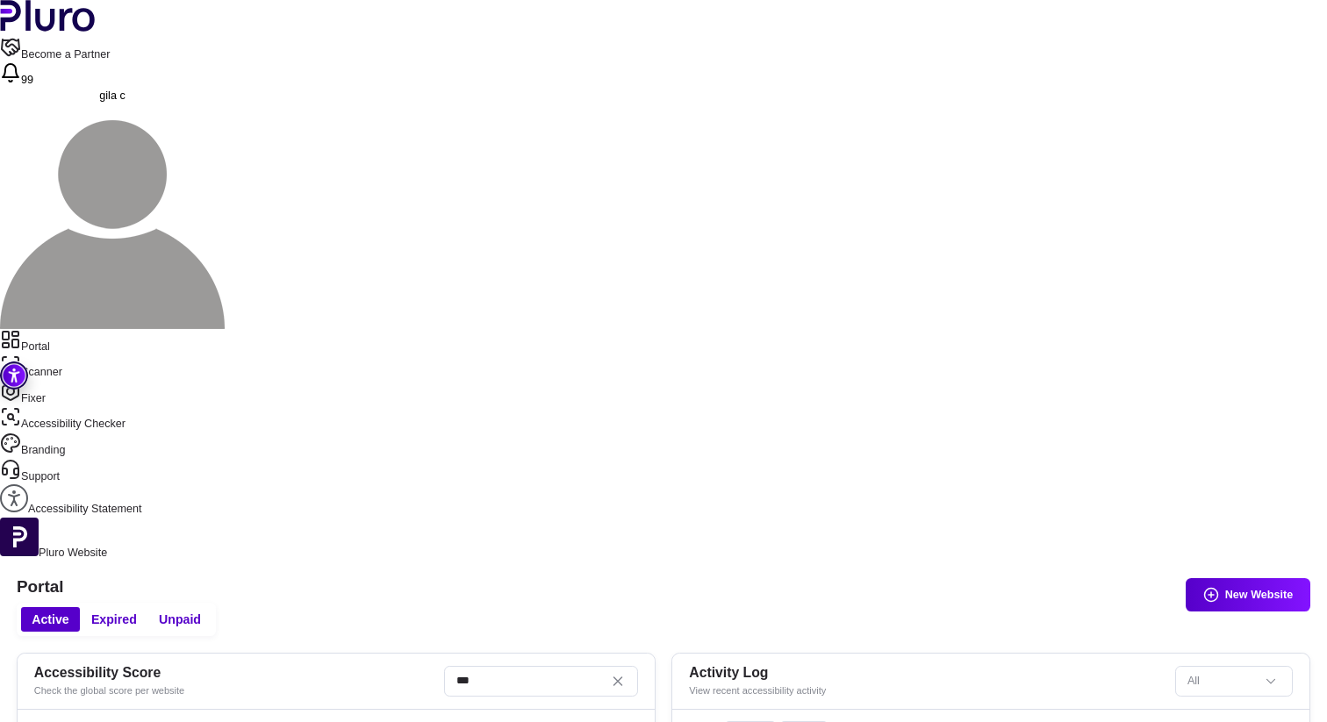
click at [89, 354] on link "Scanner" at bounding box center [663, 367] width 1327 height 26
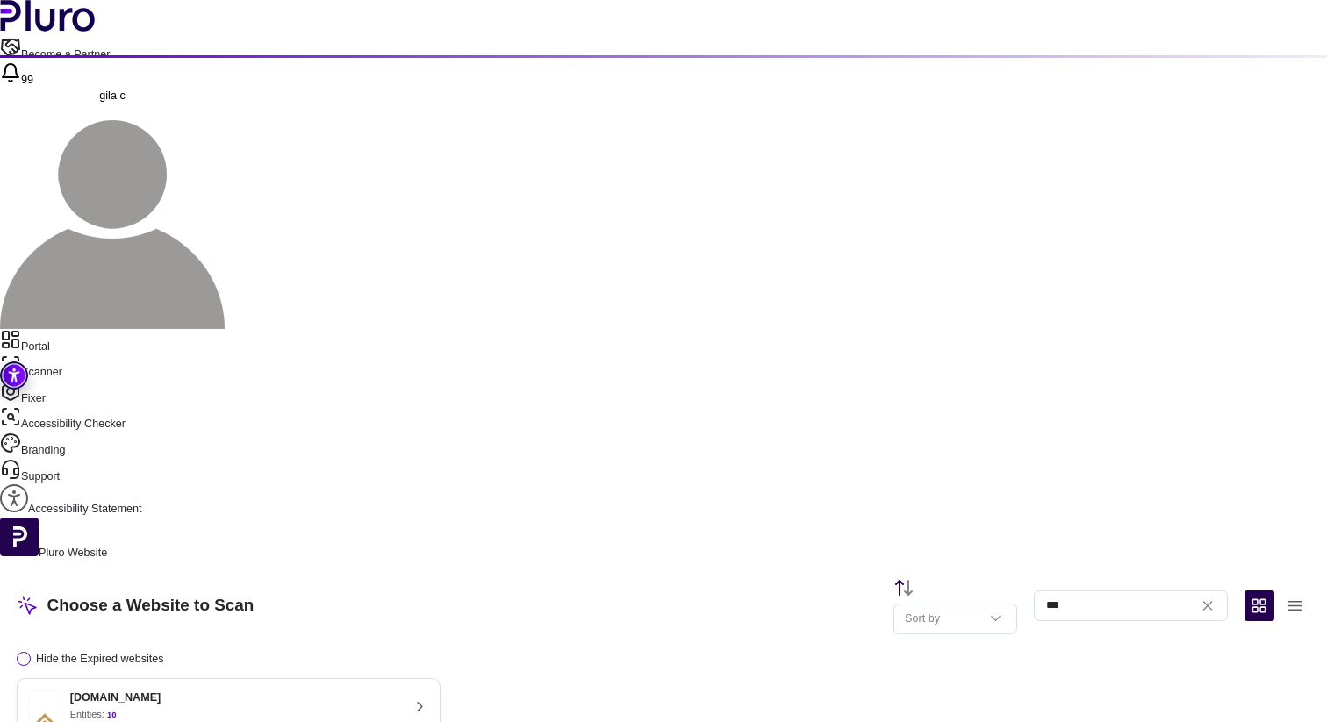
click at [400, 690] on div "[DOMAIN_NAME] Entities: 10" at bounding box center [214, 706] width 372 height 33
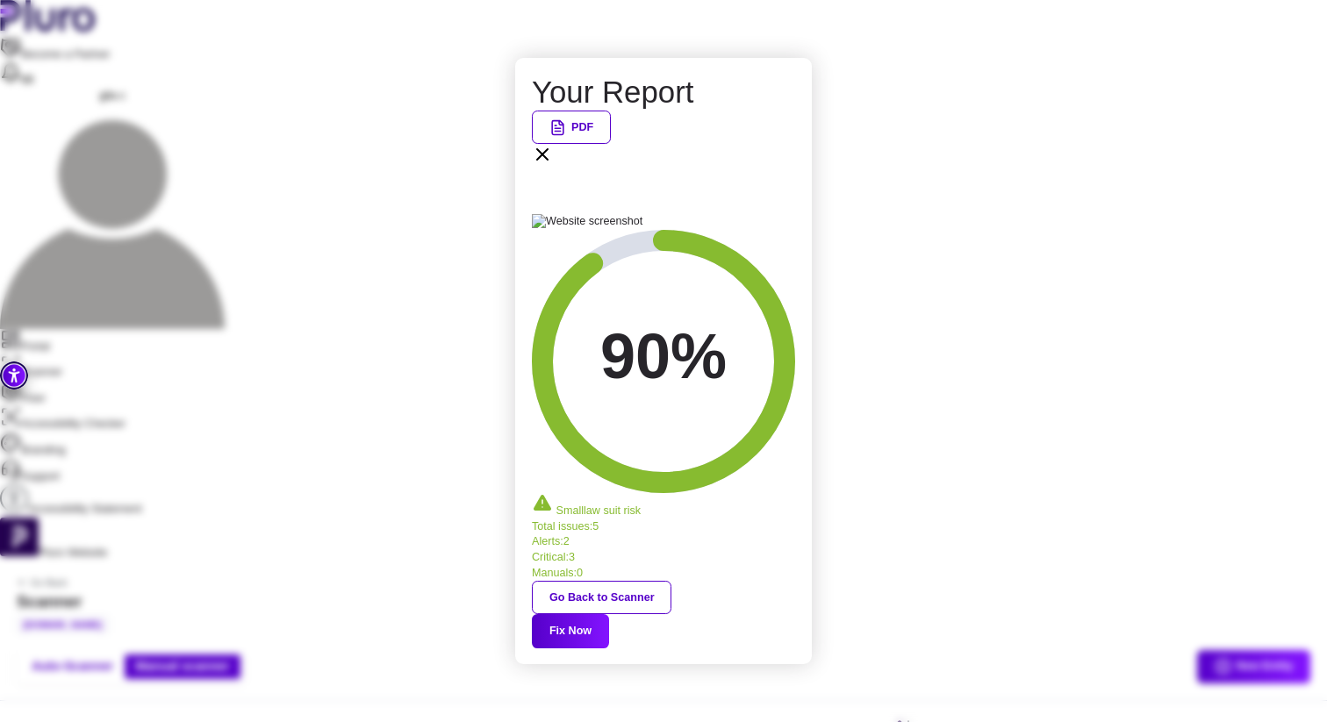
click at [553, 165] on icon at bounding box center [542, 154] width 21 height 21
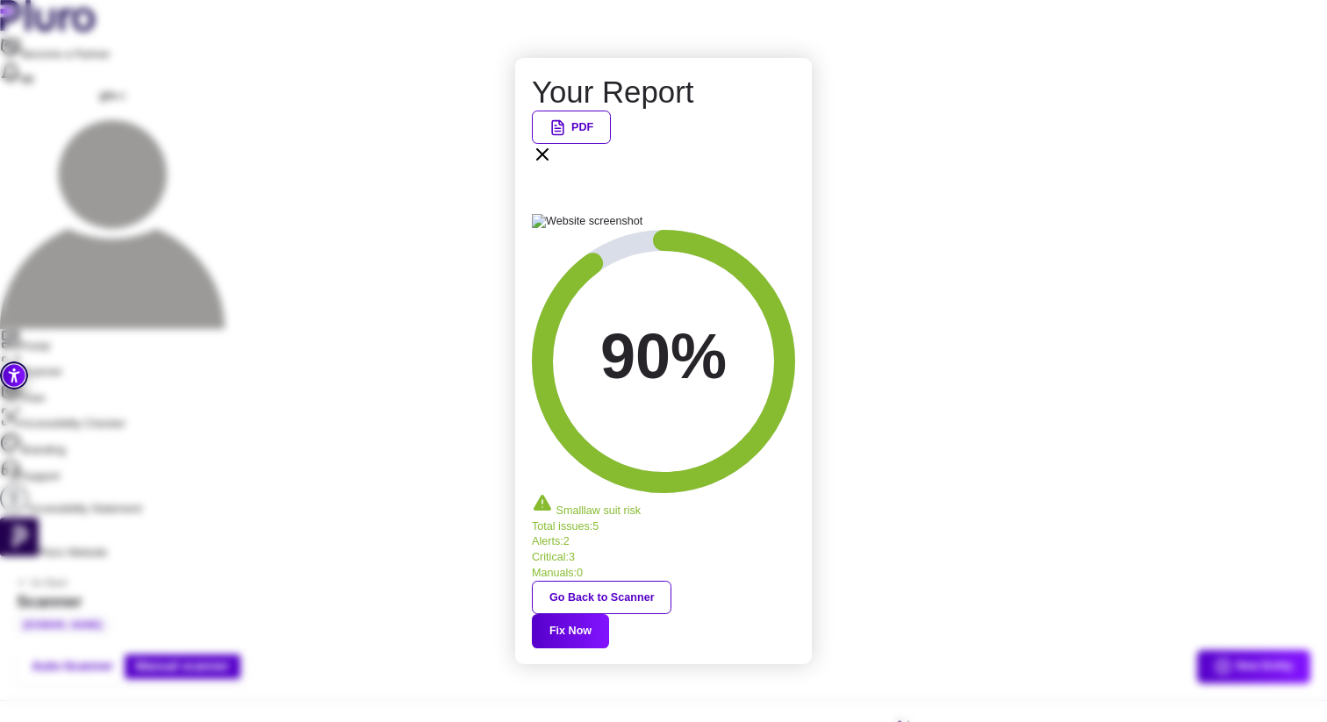
click at [57, 91] on div "Your Report PDF 90% Small law suit risk Total issues : 5 Alerts : 2 Critical : …" at bounding box center [663, 361] width 1327 height 722
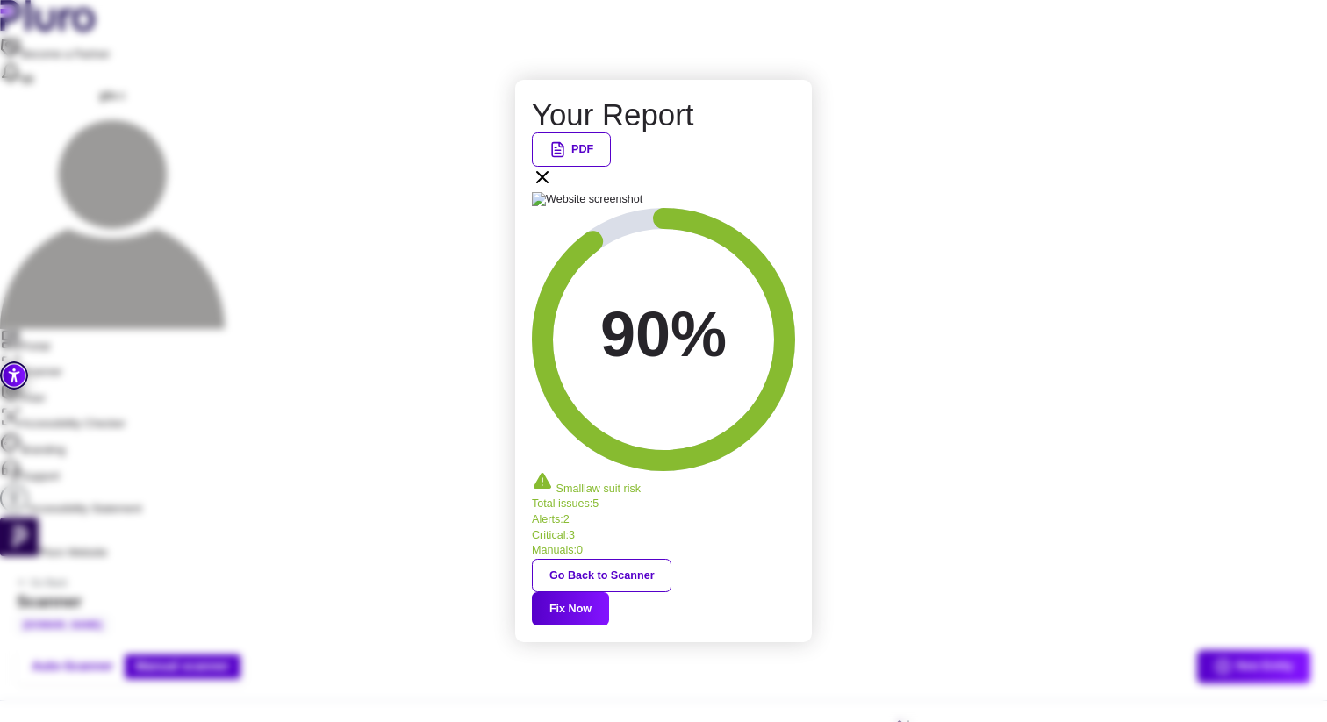
click at [553, 188] on icon at bounding box center [542, 177] width 21 height 21
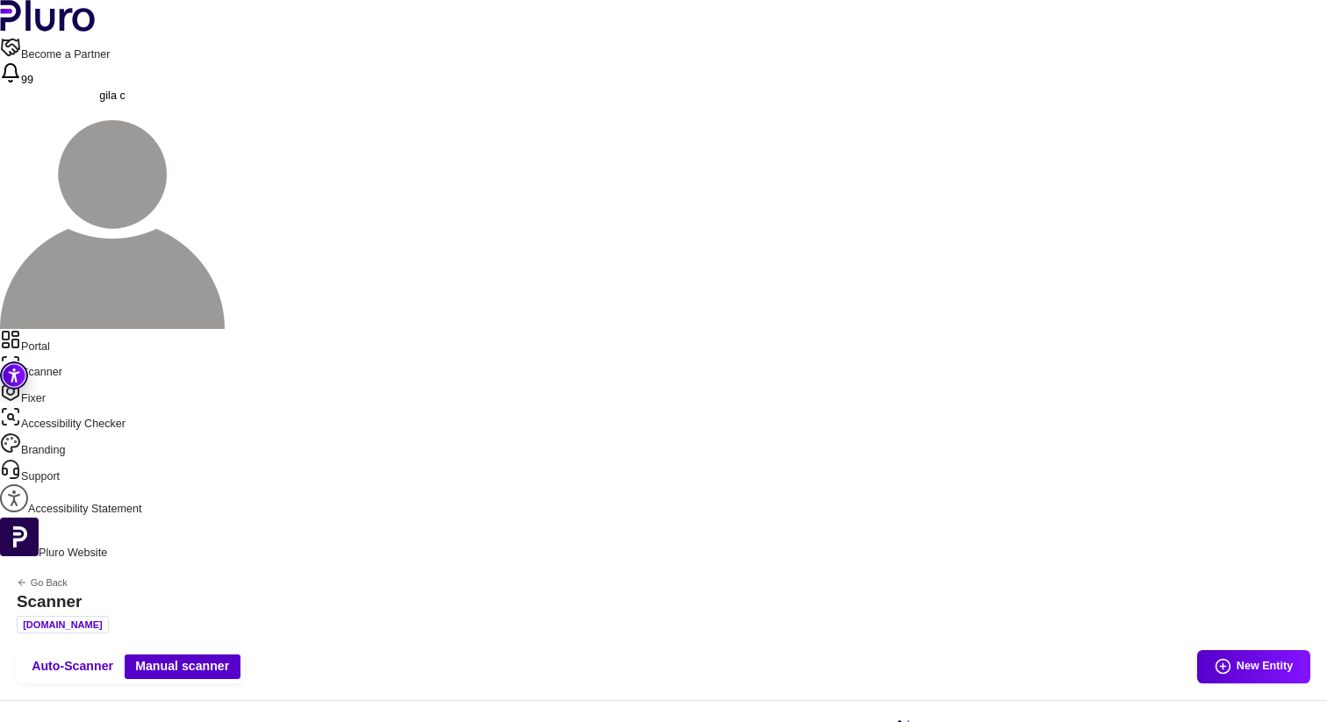
click at [15, 329] on aside "Portal Scanner Fixer Accessibility Checker Branding Support Accessibility State…" at bounding box center [663, 445] width 1327 height 233
click at [39, 329] on link "Portal" at bounding box center [663, 342] width 1327 height 26
